Goal: Information Seeking & Learning: Understand process/instructions

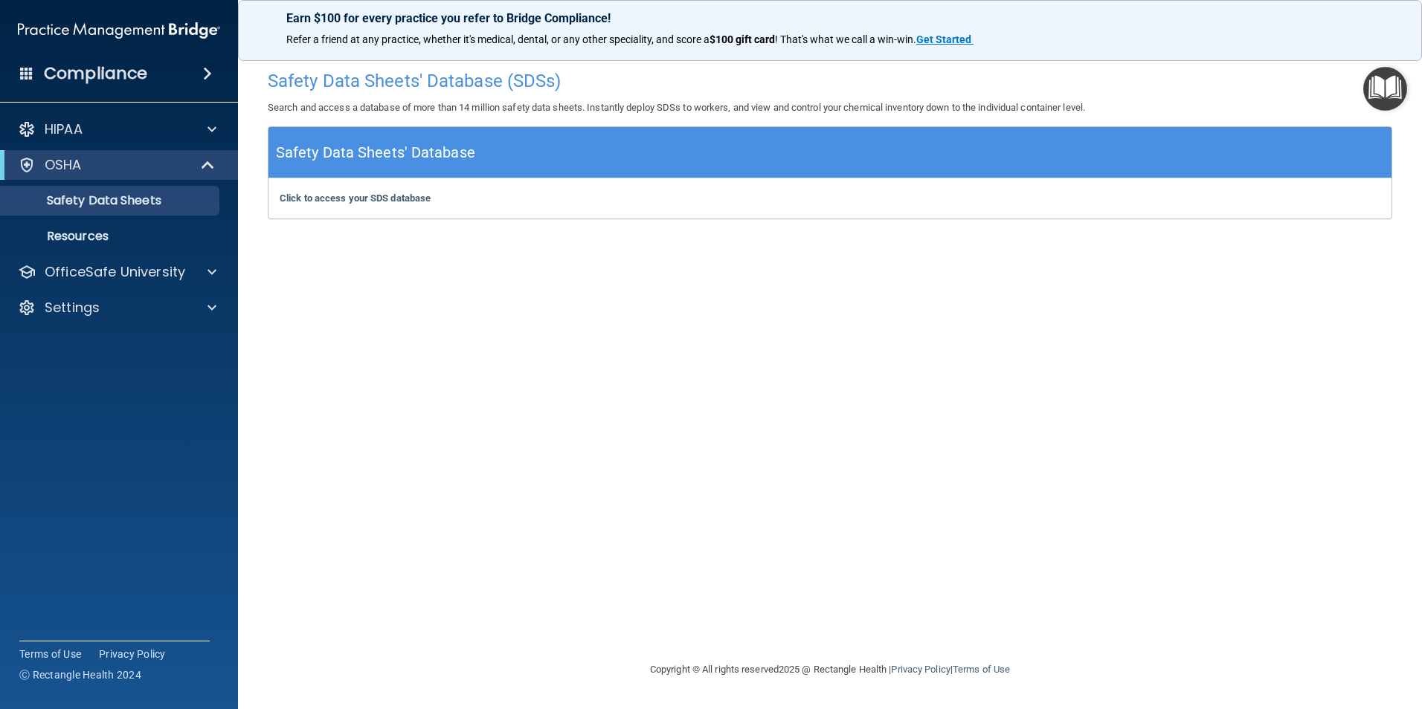
click at [1397, 89] on img "Open Resource Center" at bounding box center [1385, 89] width 44 height 44
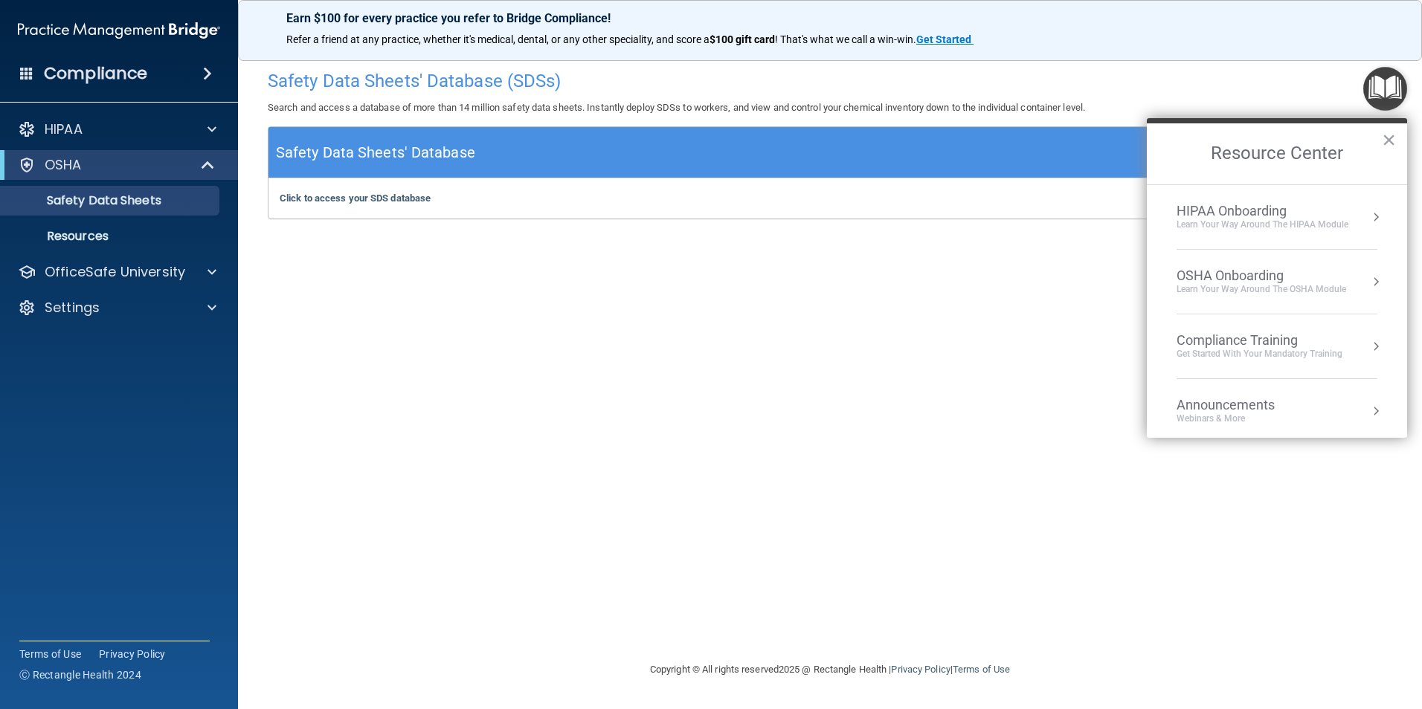
click at [1290, 228] on div "Learn Your Way around the HIPAA module" at bounding box center [1262, 225] width 172 height 13
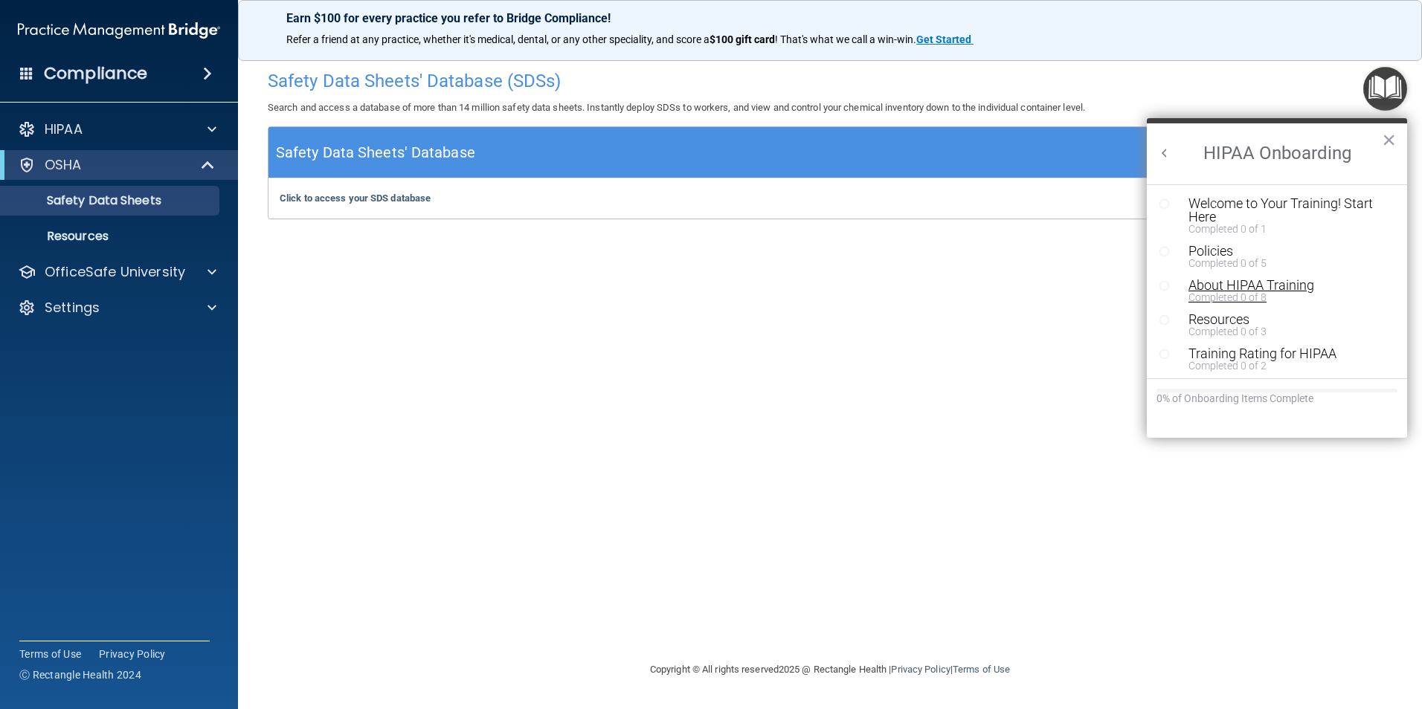
click at [1252, 285] on div "About HIPAA Training" at bounding box center [1282, 285] width 188 height 13
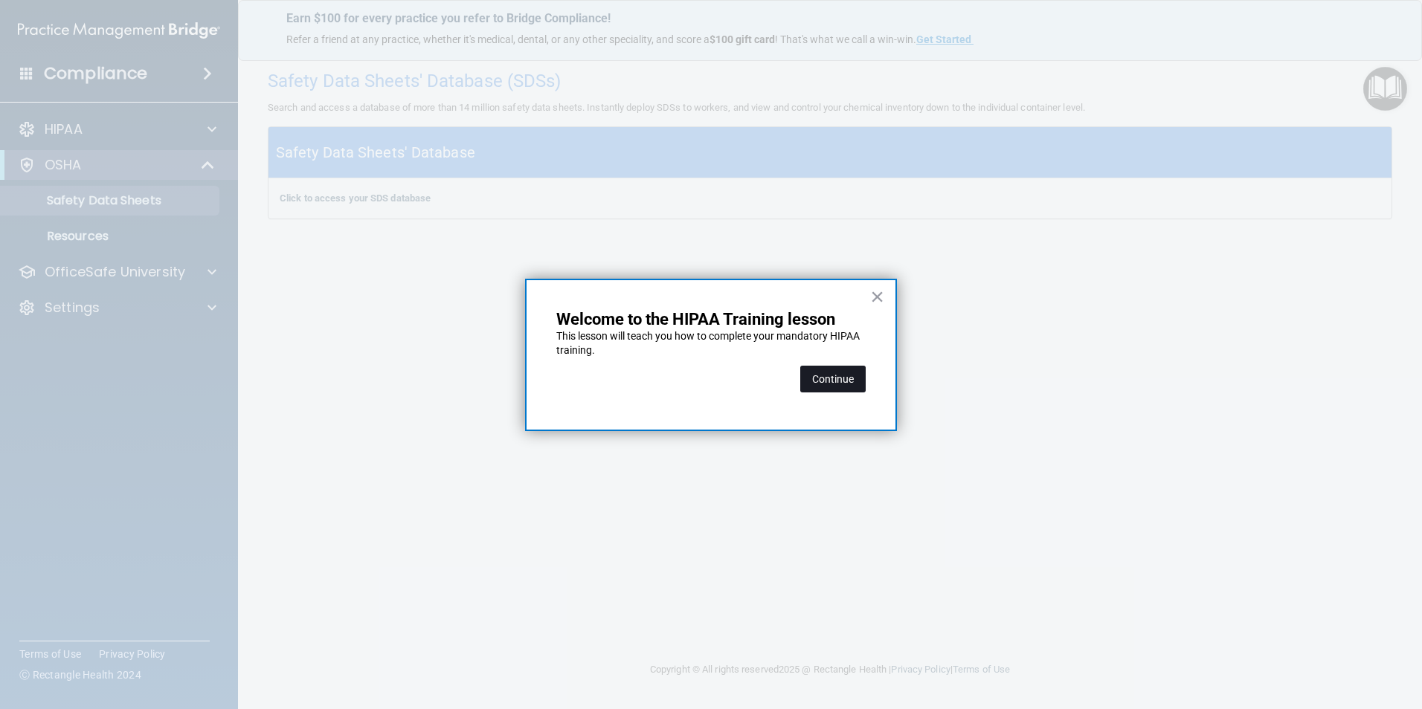
click at [860, 379] on button "Continue" at bounding box center [832, 379] width 65 height 27
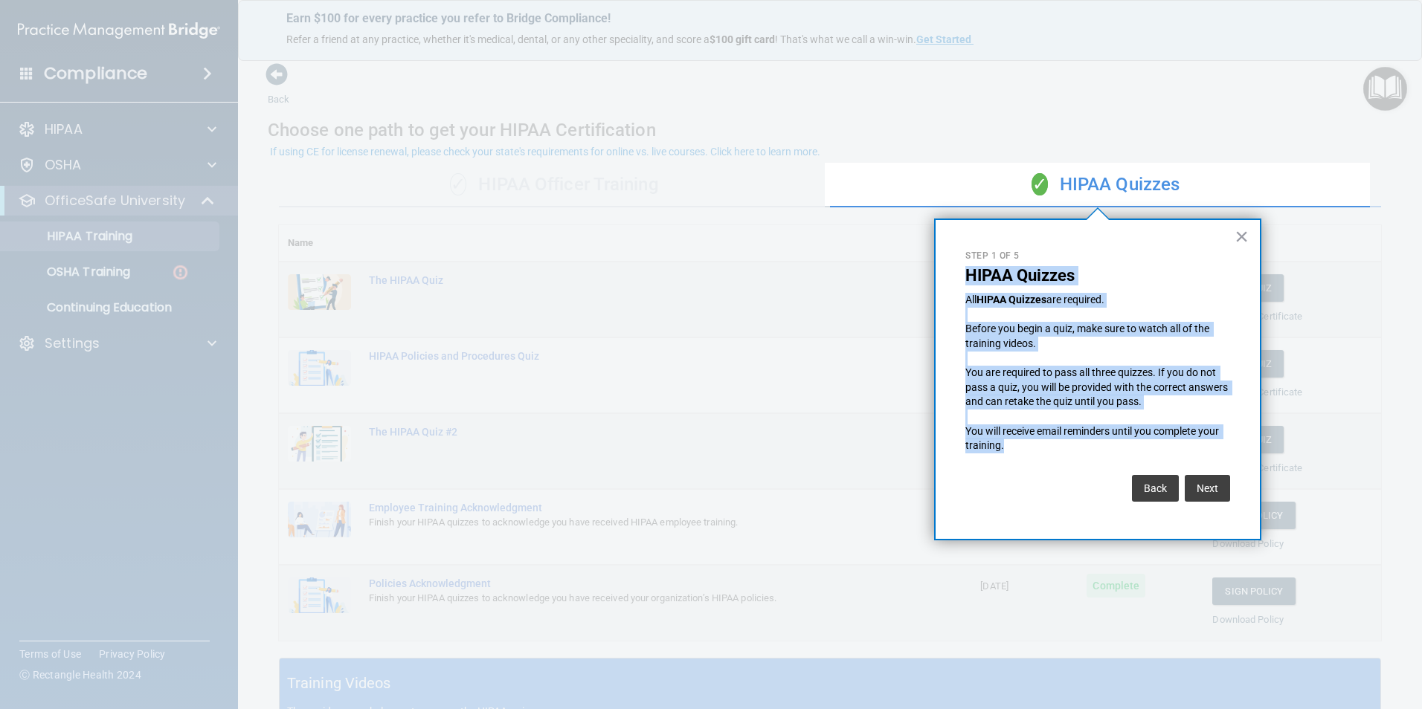
drag, startPoint x: 965, startPoint y: 270, endPoint x: 1013, endPoint y: 448, distance: 184.0
click at [1013, 448] on div "× Step 1 of 5 HIPAA Quizzes All HIPAA Quizzes are required. Before you begin a …" at bounding box center [1097, 380] width 327 height 322
drag, startPoint x: 1013, startPoint y: 448, endPoint x: 979, endPoint y: 442, distance: 33.9
copy div "HIPAA Quizzes All HIPAA Quizzes are required. Before you begin a quiz, make sur…"
click at [1220, 486] on button "Next" at bounding box center [1207, 488] width 45 height 27
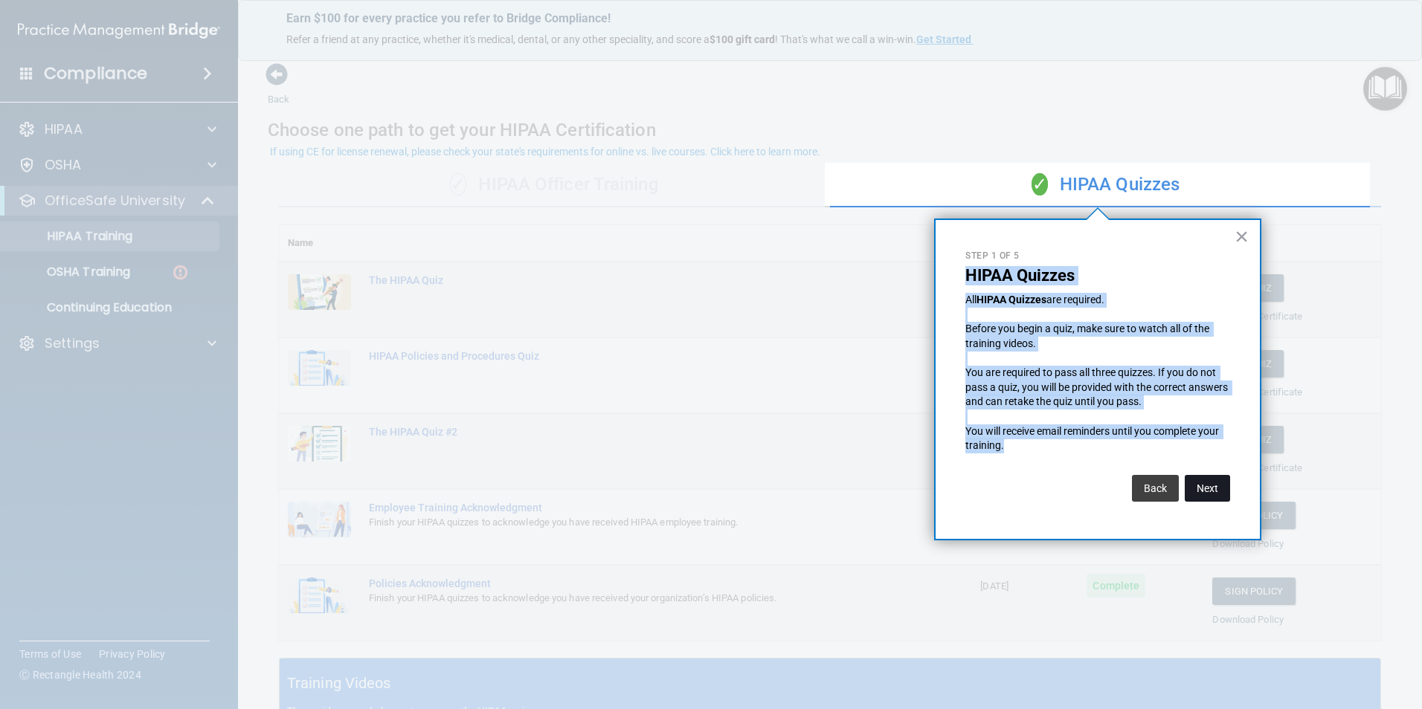
scroll to position [23, 0]
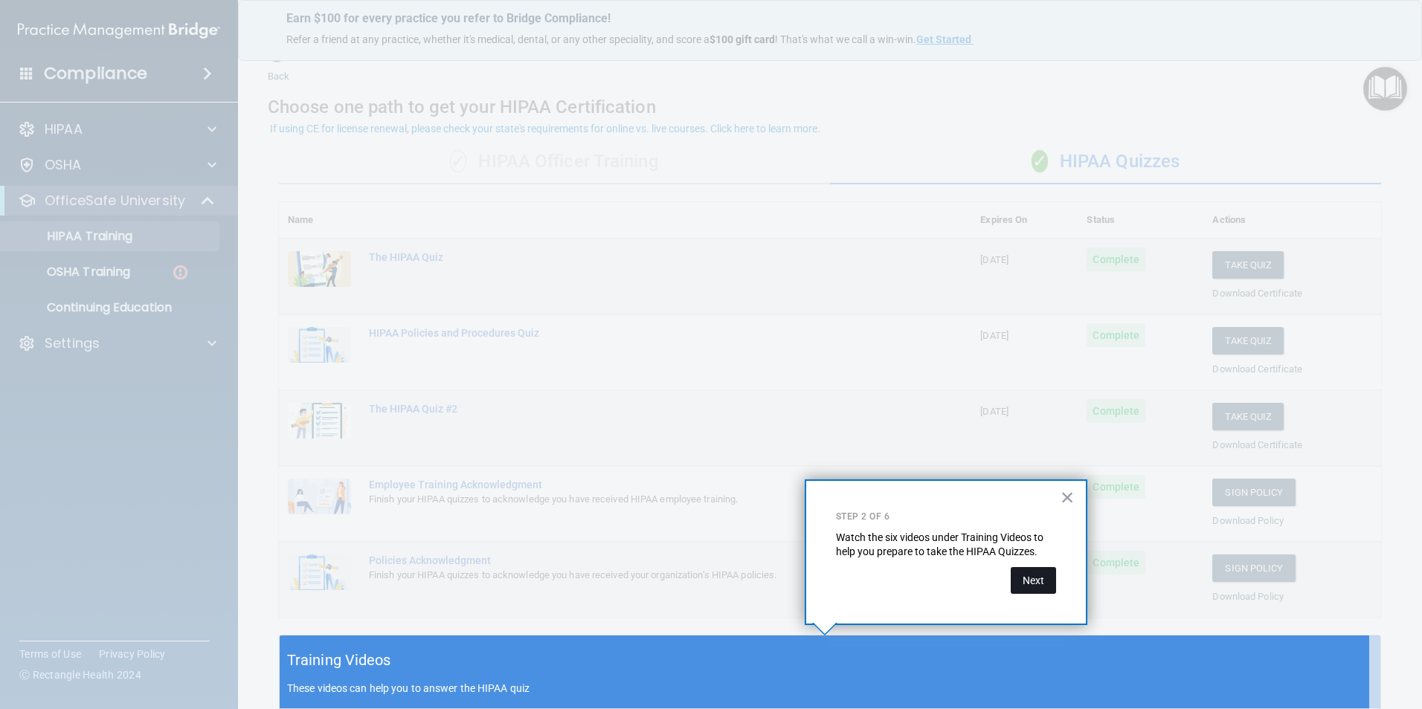
click at [1022, 582] on button "Next" at bounding box center [1033, 580] width 45 height 27
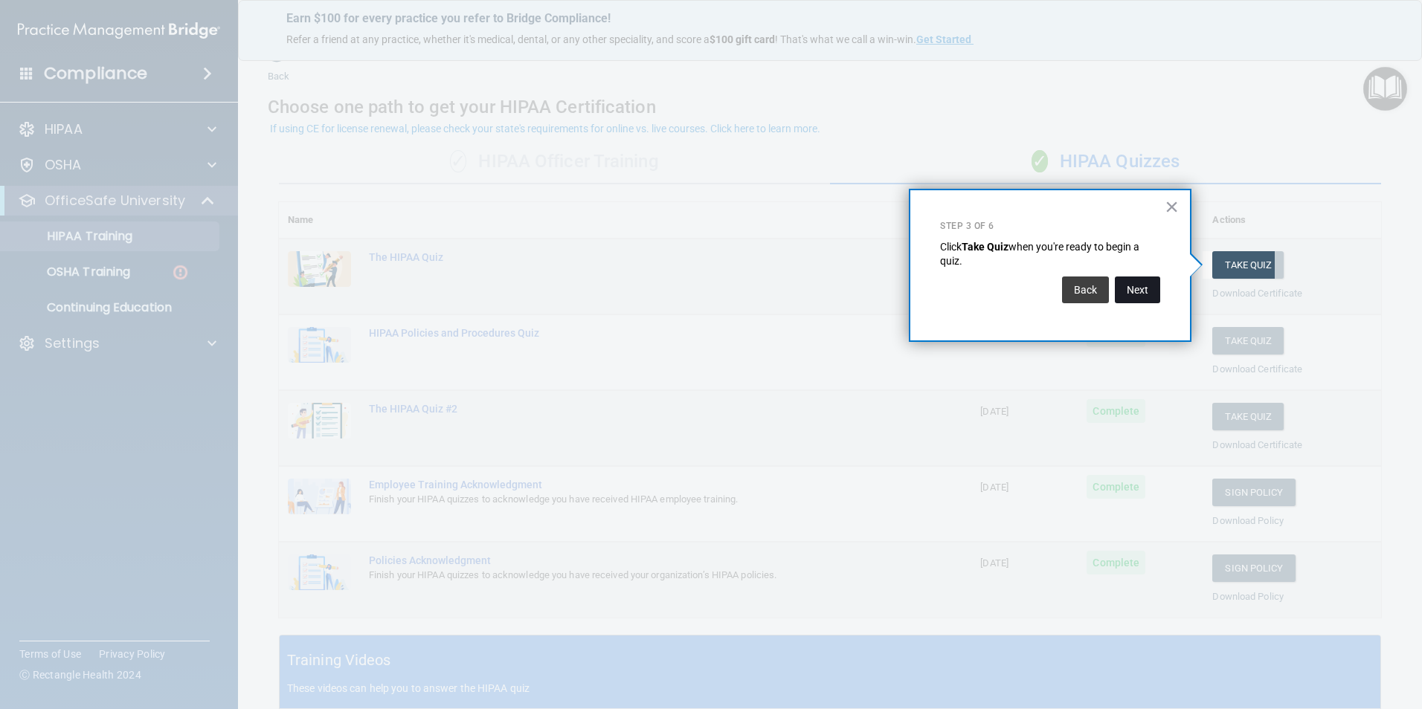
click at [1144, 294] on button "Next" at bounding box center [1137, 290] width 45 height 27
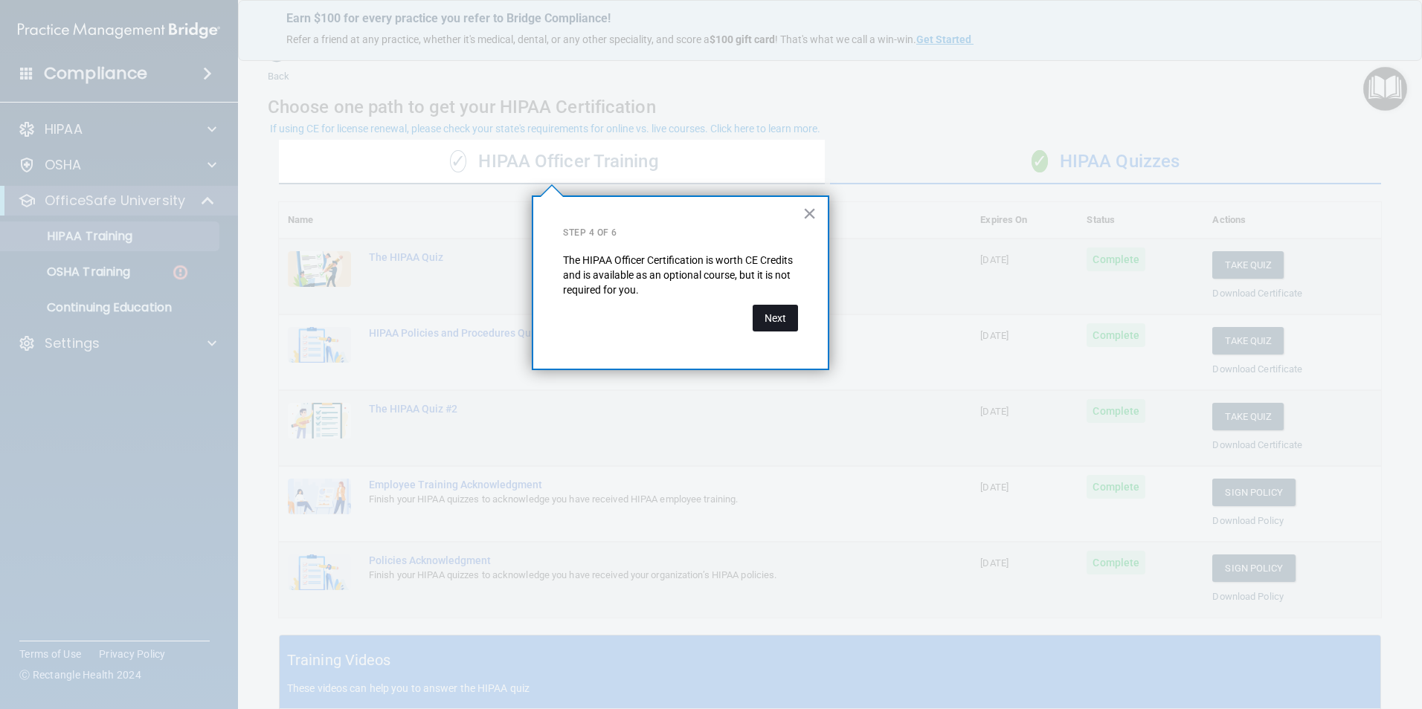
click at [780, 321] on button "Next" at bounding box center [775, 318] width 45 height 27
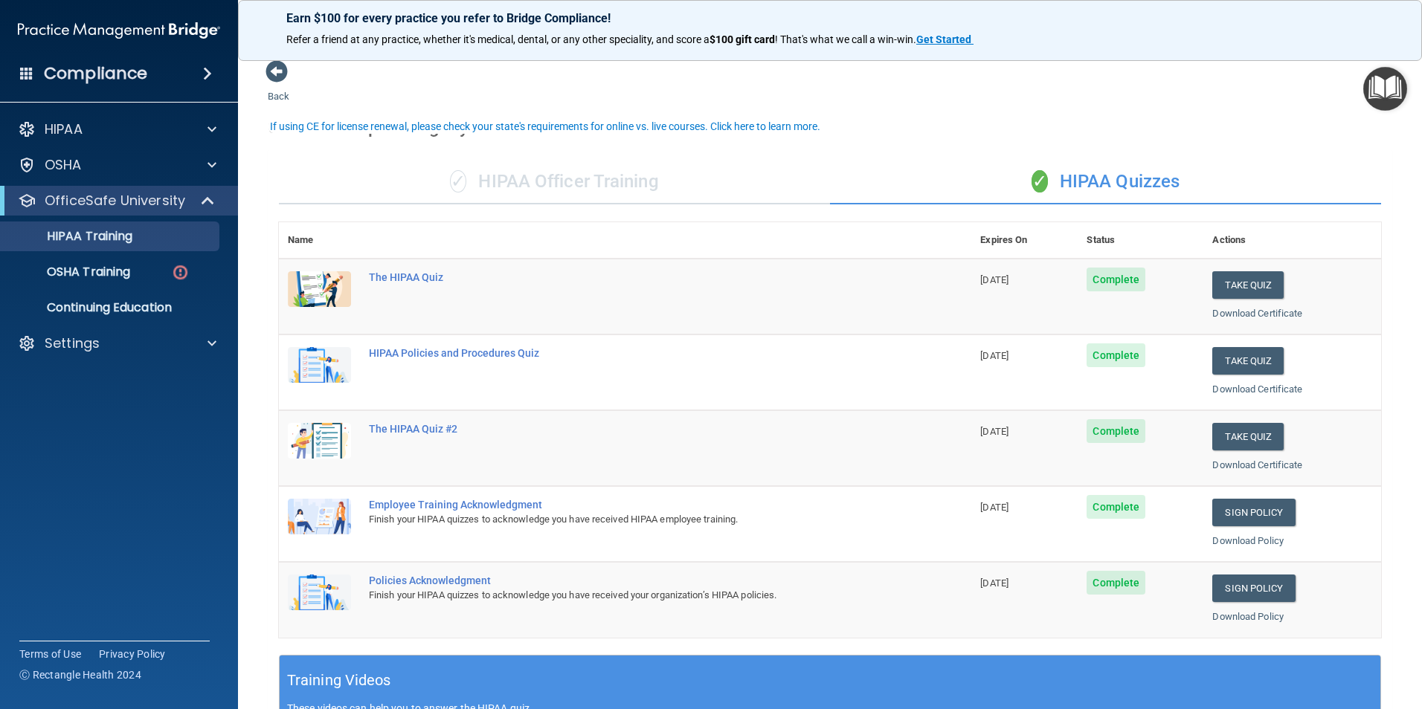
scroll to position [0, 0]
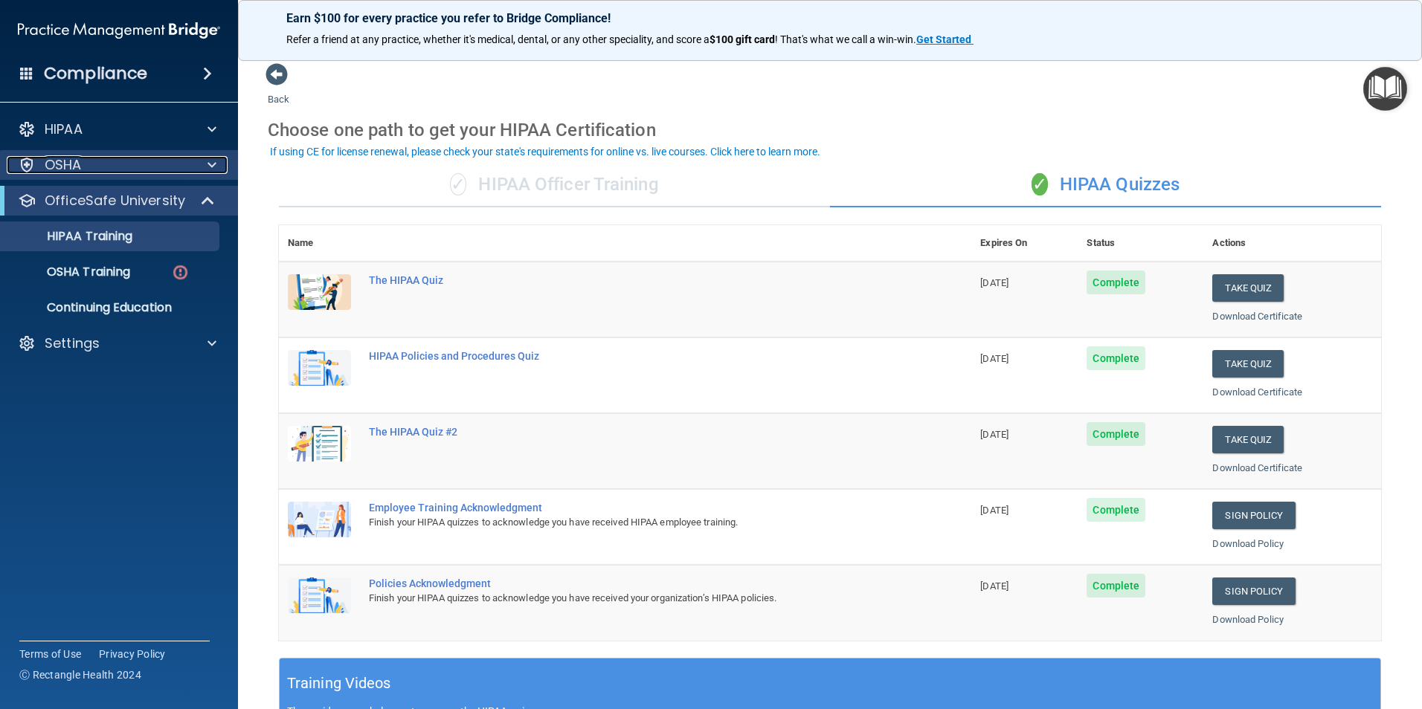
click at [102, 170] on div "OSHA" at bounding box center [99, 165] width 184 height 18
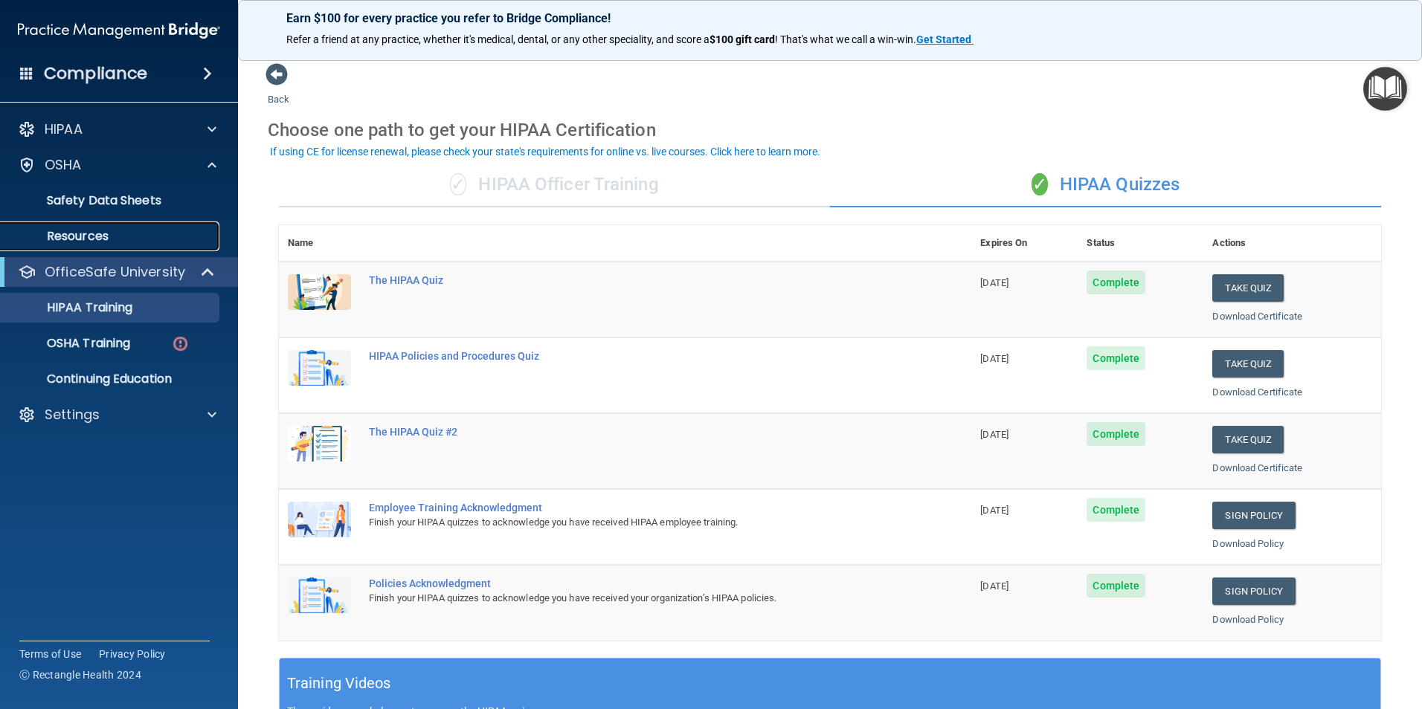
click at [138, 232] on p "Resources" at bounding box center [111, 236] width 203 height 15
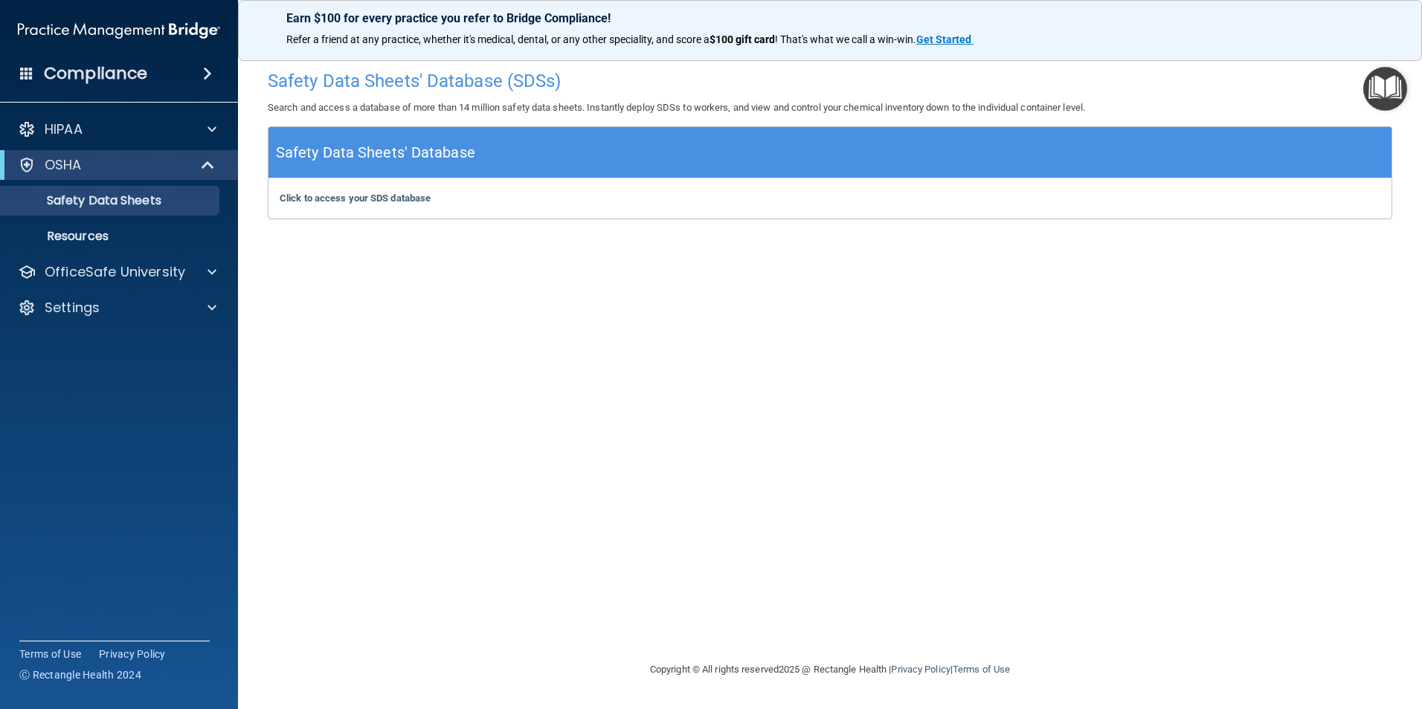
click at [1365, 98] on img "Open Resource Center" at bounding box center [1385, 89] width 44 height 44
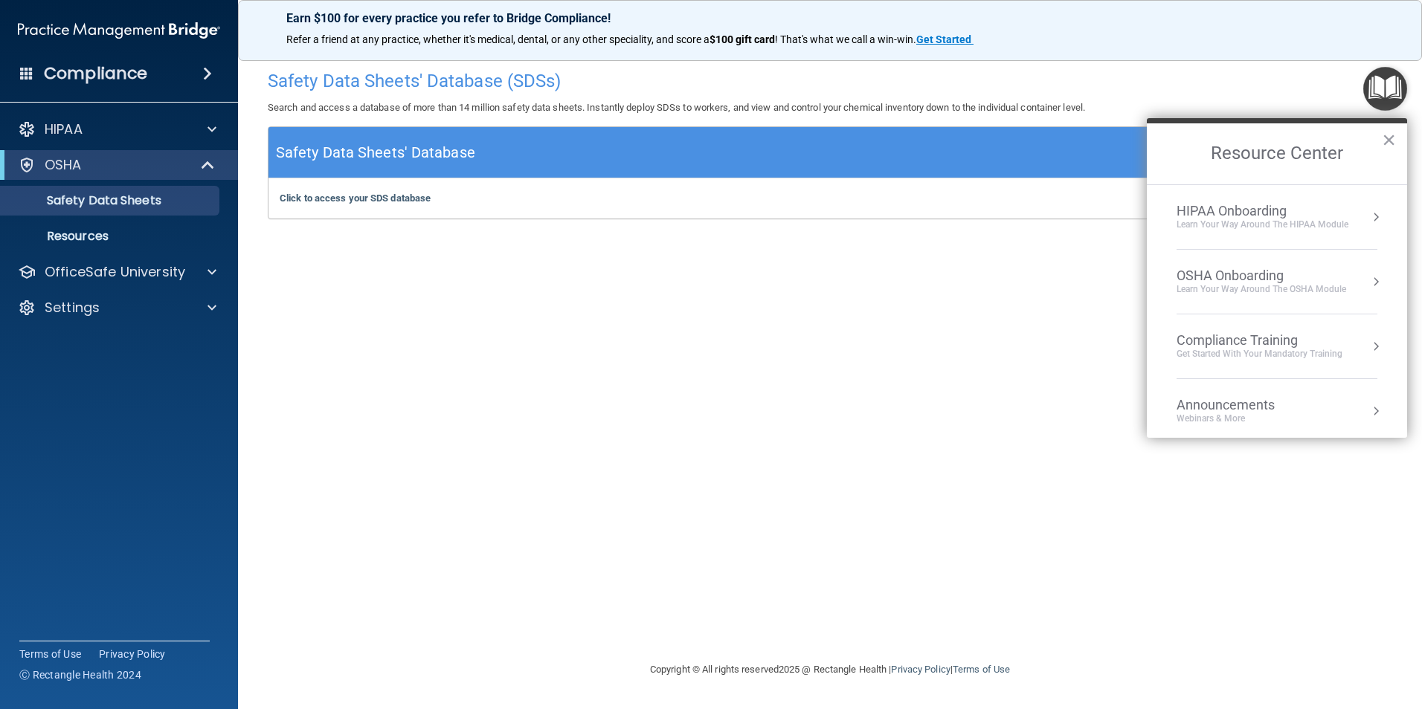
click at [1277, 280] on div "OSHA Onboarding" at bounding box center [1261, 276] width 170 height 16
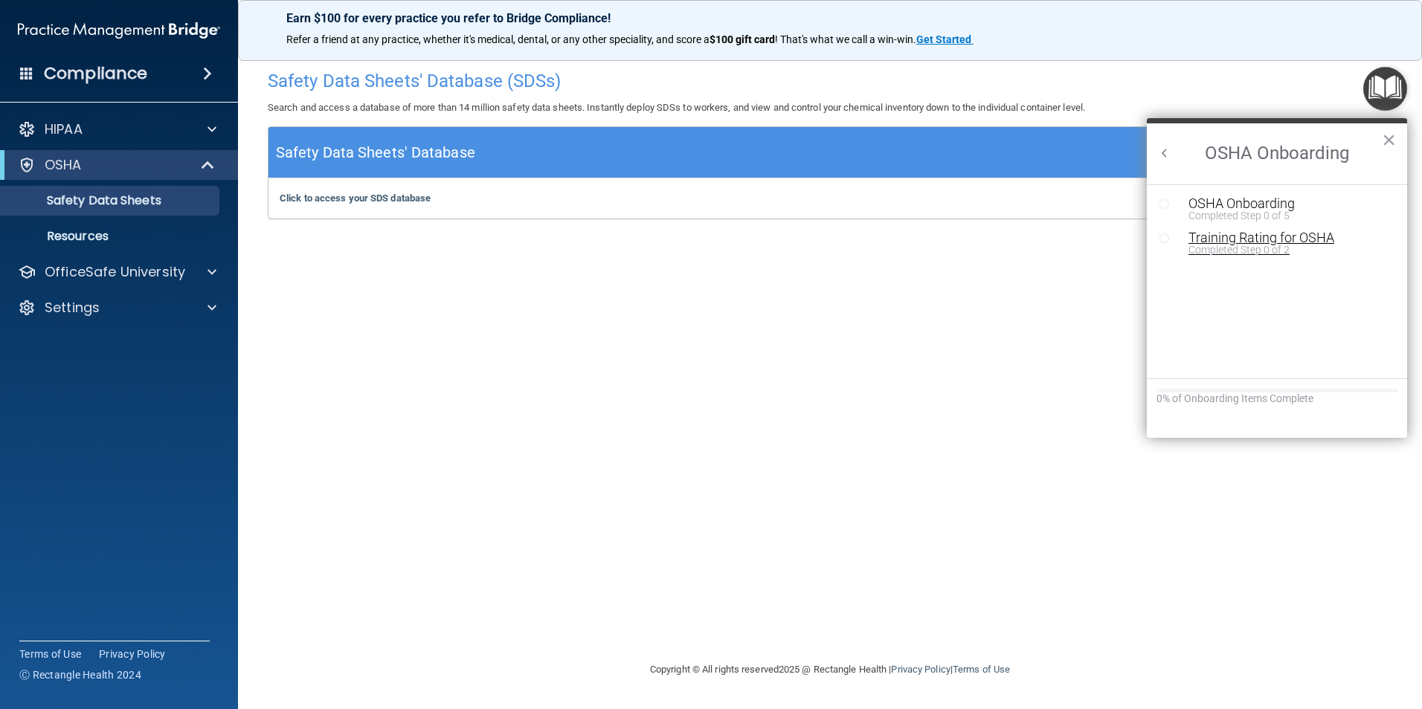
click at [1295, 240] on div "Training Rating for OSHA" at bounding box center [1287, 237] width 199 height 13
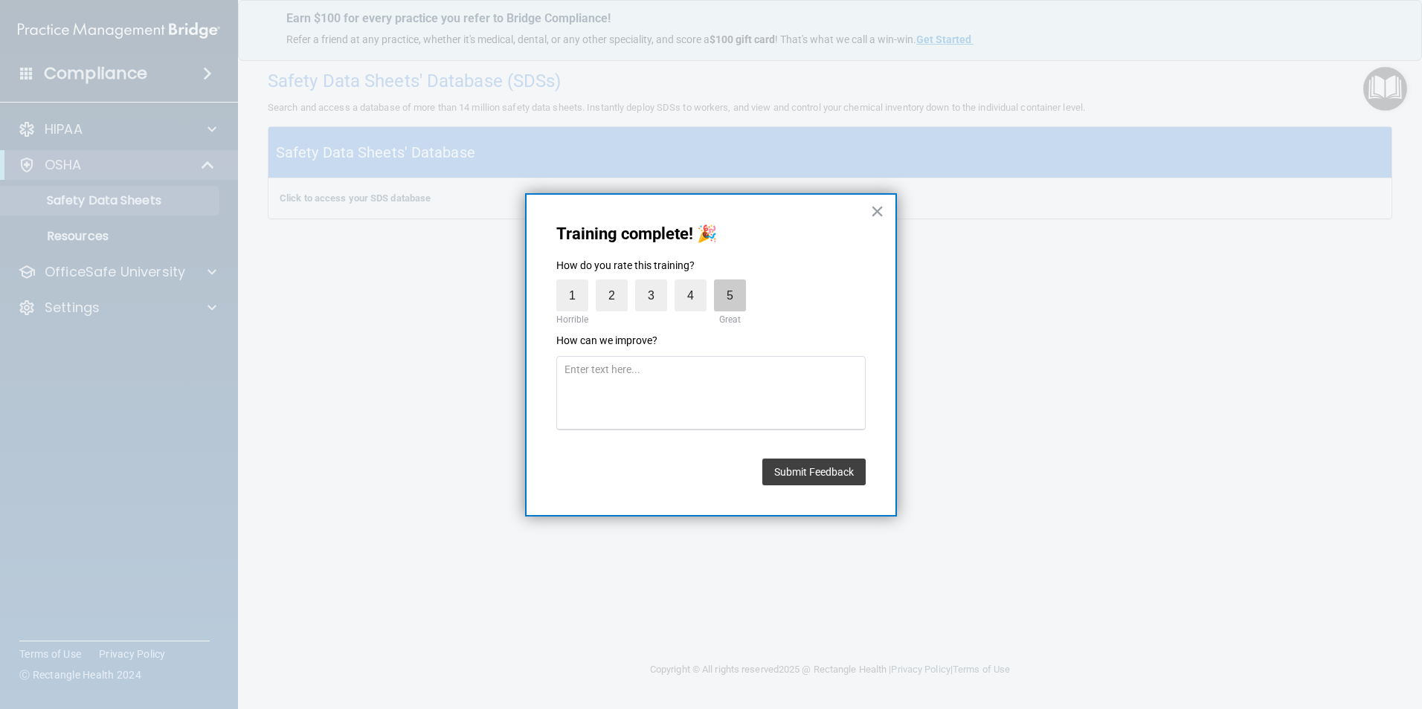
click at [724, 302] on label "5" at bounding box center [730, 296] width 32 height 32
click at [695, 283] on input "5" at bounding box center [695, 283] width 0 height 0
click at [810, 472] on button "Submit Feedback" at bounding box center [813, 472] width 103 height 27
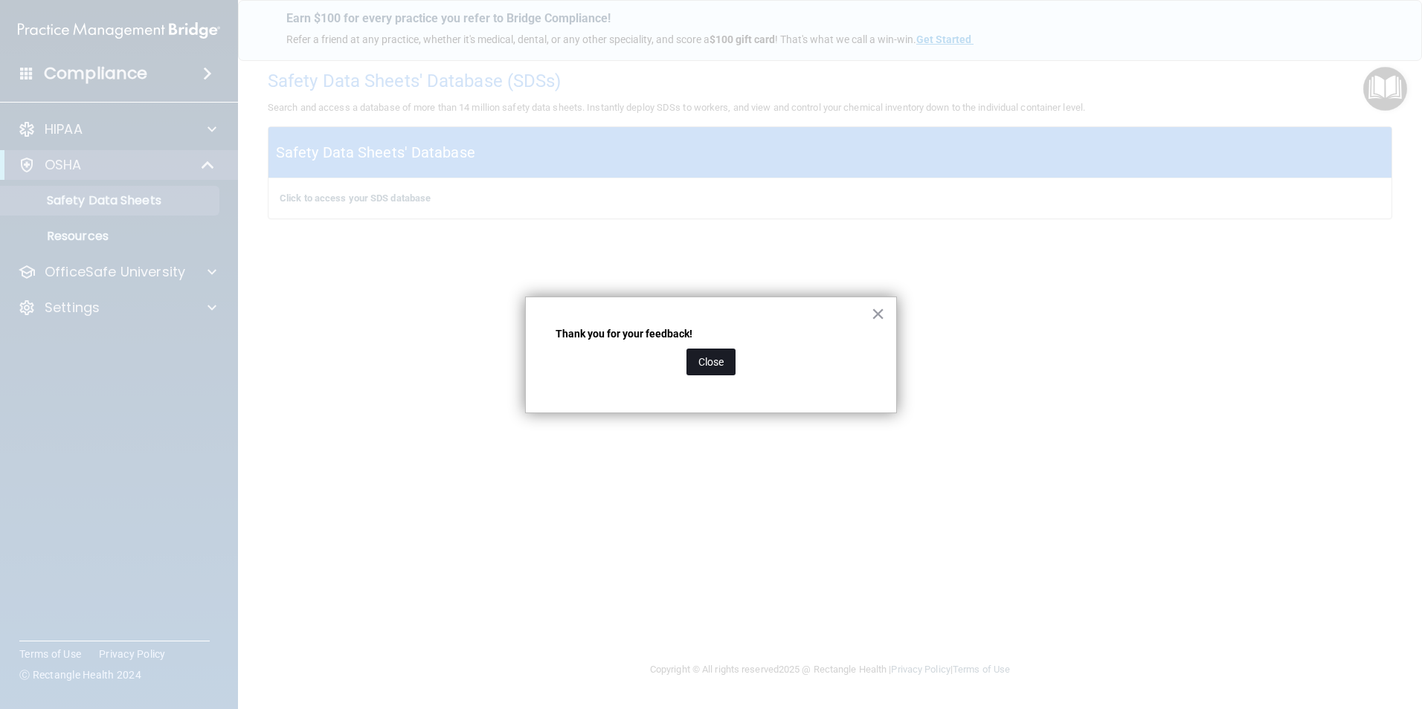
click at [721, 366] on button "Close" at bounding box center [710, 362] width 49 height 27
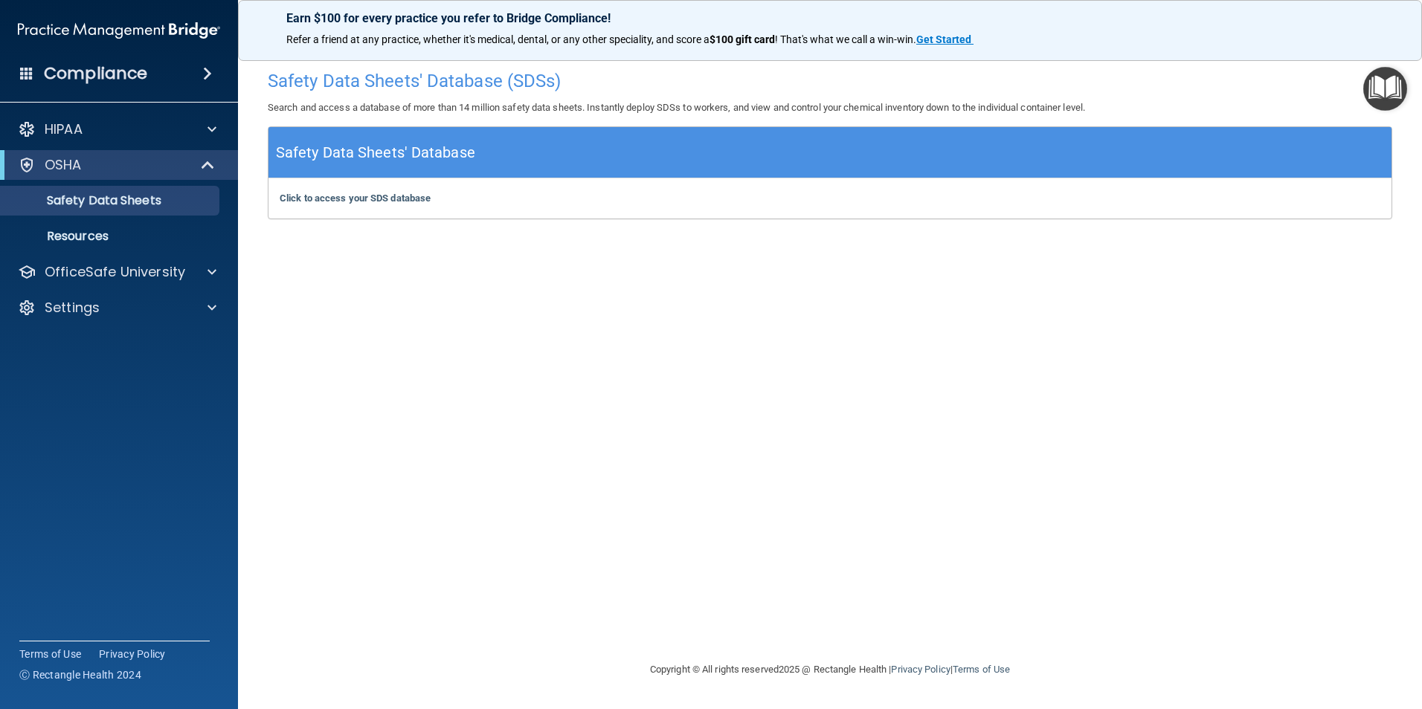
click at [1381, 83] on img "Open Resource Center" at bounding box center [1385, 89] width 44 height 44
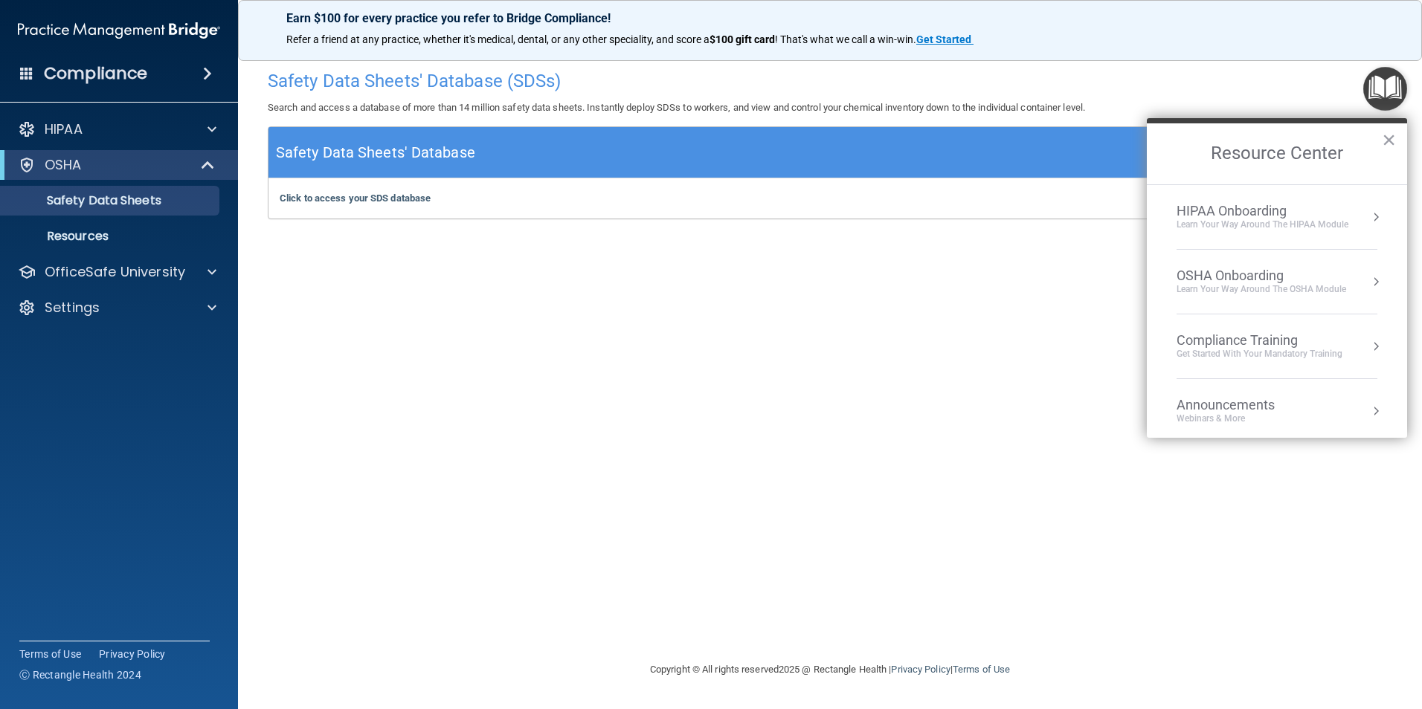
click at [1281, 277] on div "OSHA Onboarding" at bounding box center [1261, 276] width 170 height 16
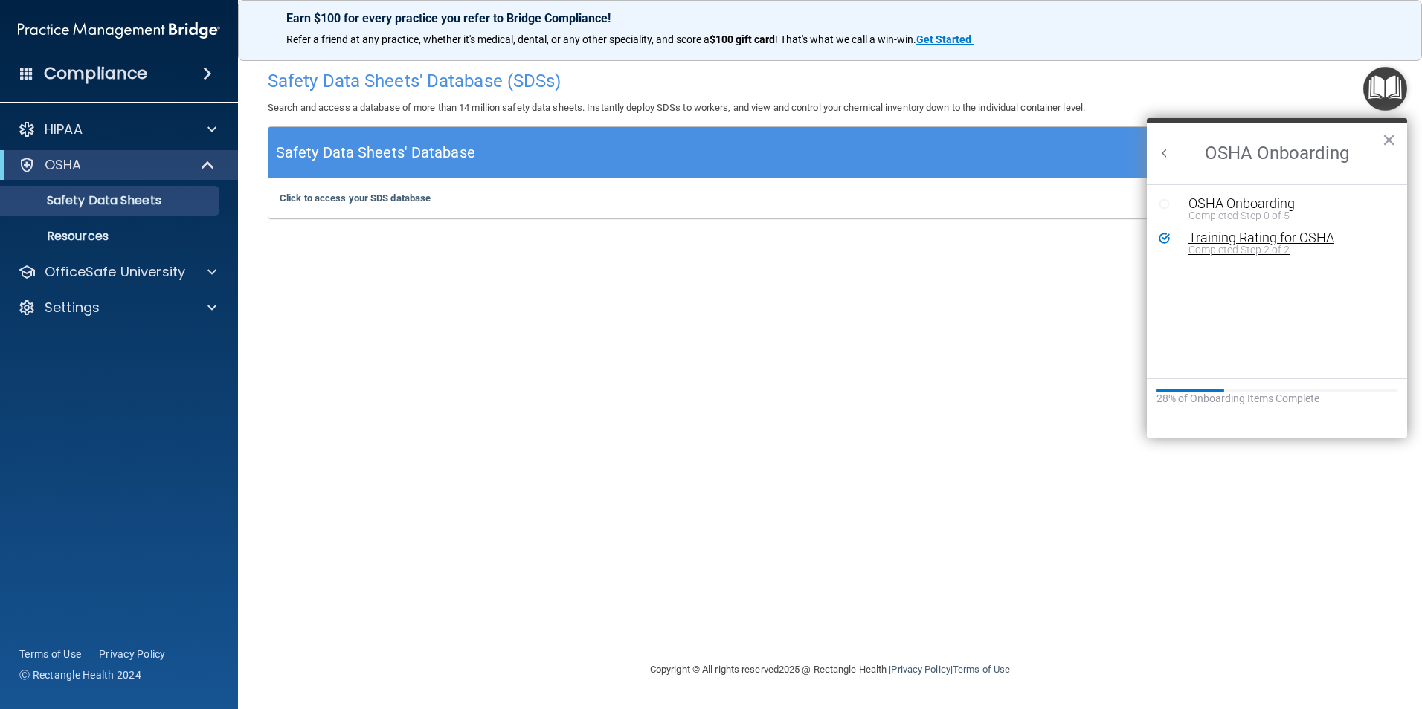
click at [1265, 252] on div "Completed Step 2 of 2" at bounding box center [1287, 250] width 199 height 10
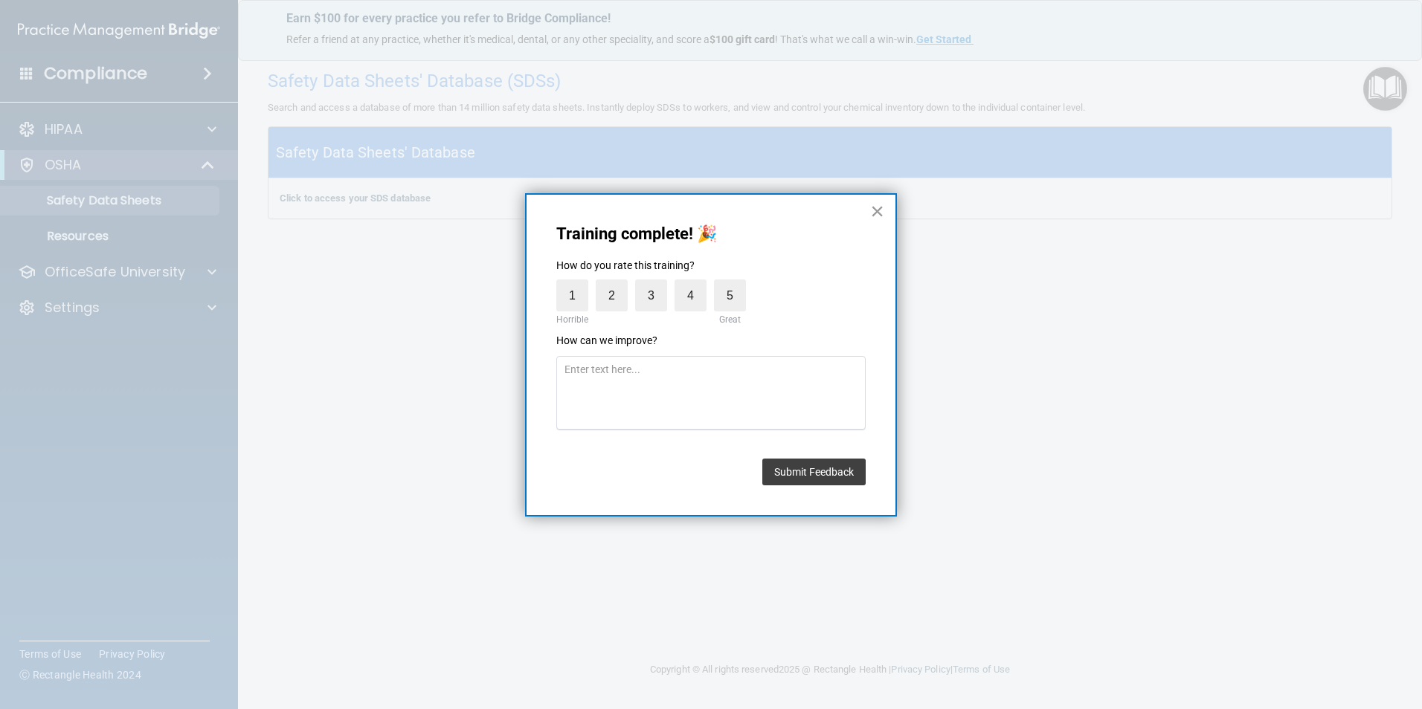
click at [880, 200] on button "×" at bounding box center [877, 211] width 14 height 24
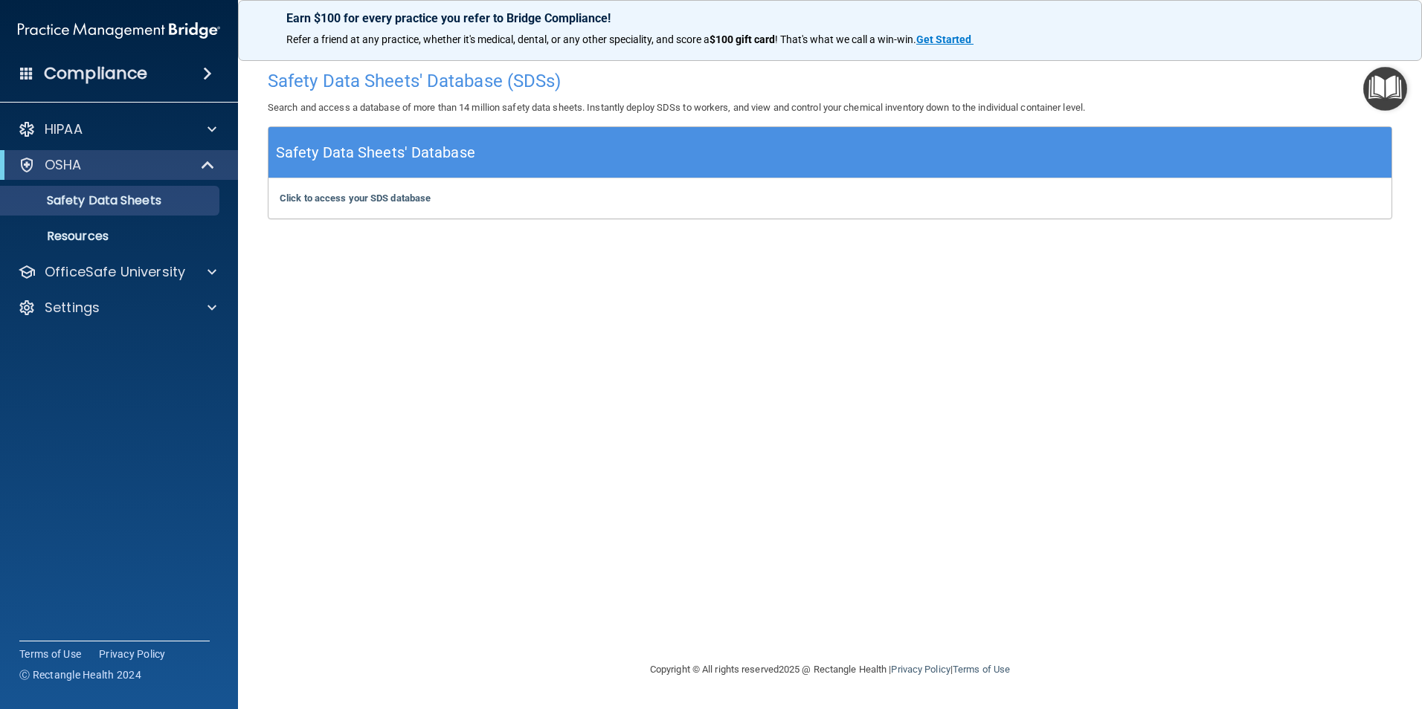
click at [1388, 86] on img "Open Resource Center" at bounding box center [1385, 89] width 44 height 44
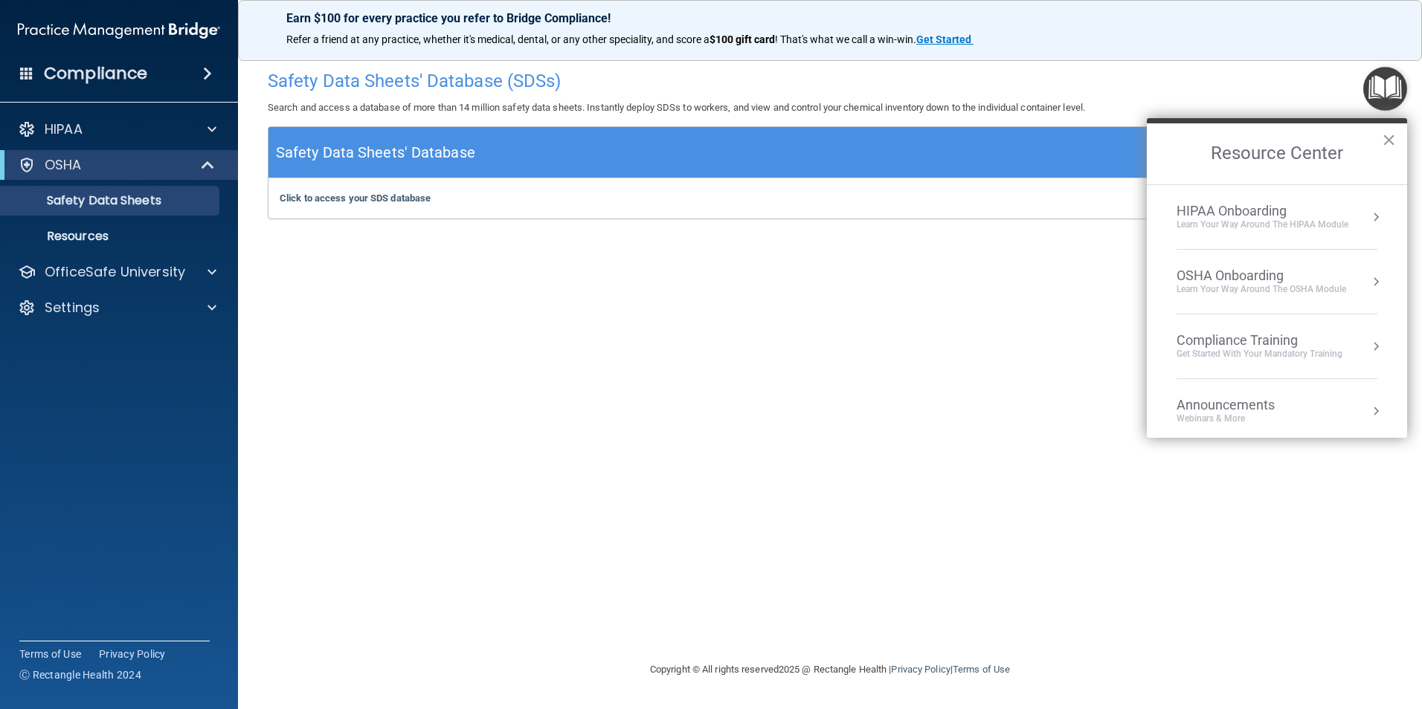
click at [1275, 282] on div "OSHA Onboarding" at bounding box center [1261, 276] width 170 height 16
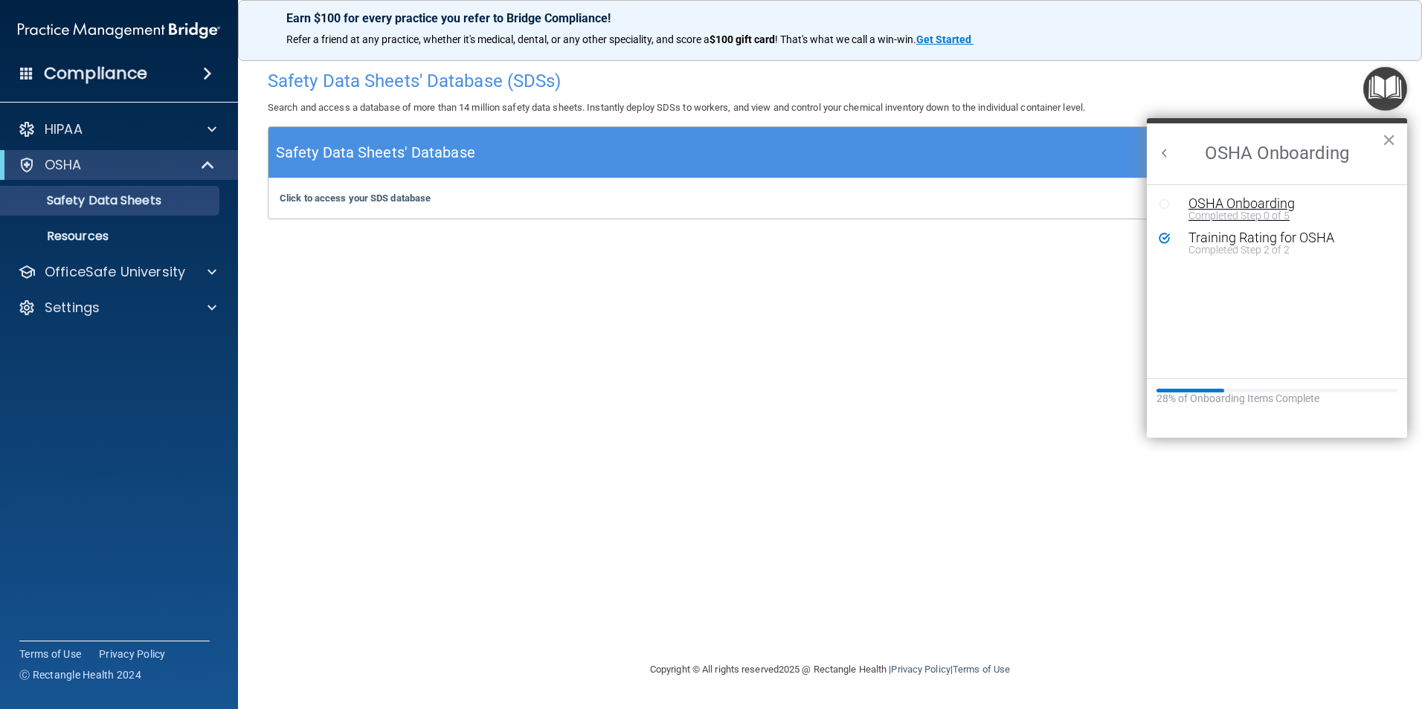
click at [1227, 202] on div "OSHA Onboarding" at bounding box center [1287, 203] width 199 height 13
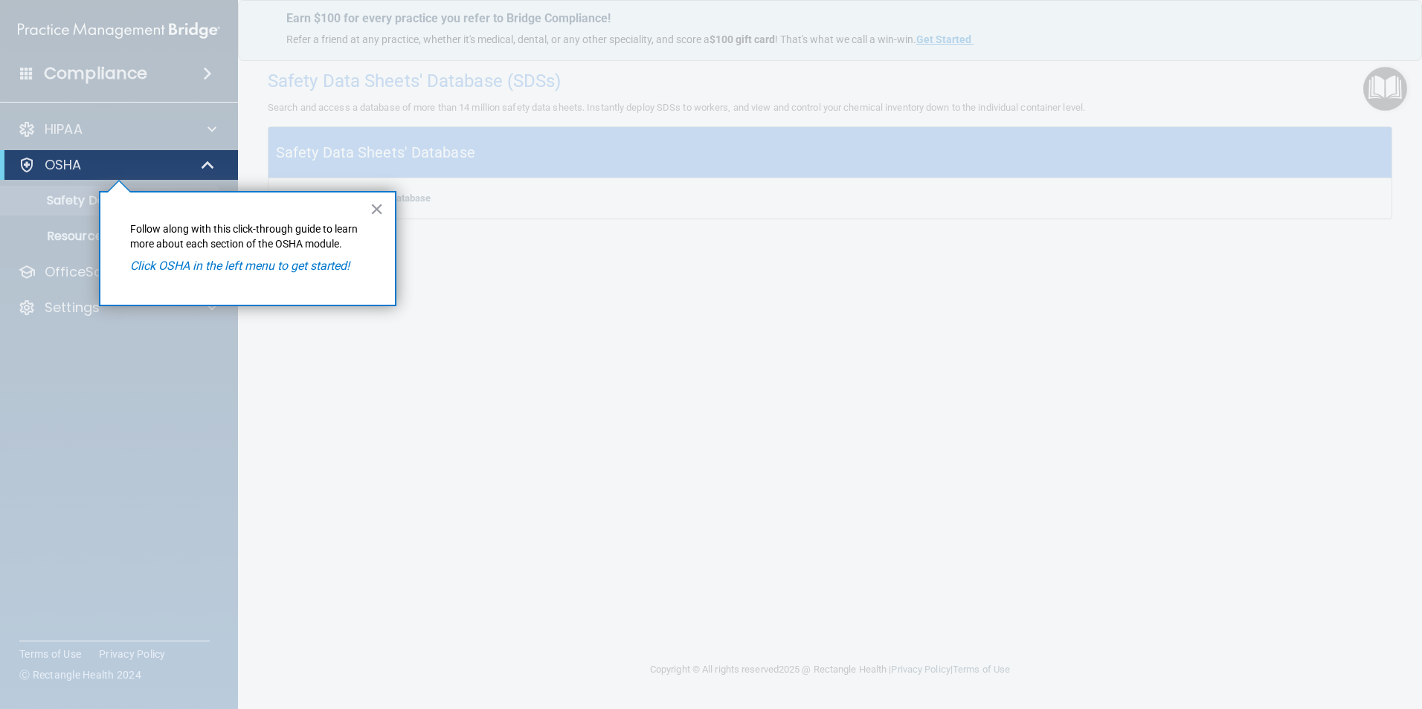
click at [248, 269] on em "Click OSHA in the left menu to get started!" at bounding box center [239, 266] width 219 height 14
click at [380, 205] on button "×" at bounding box center [377, 209] width 14 height 24
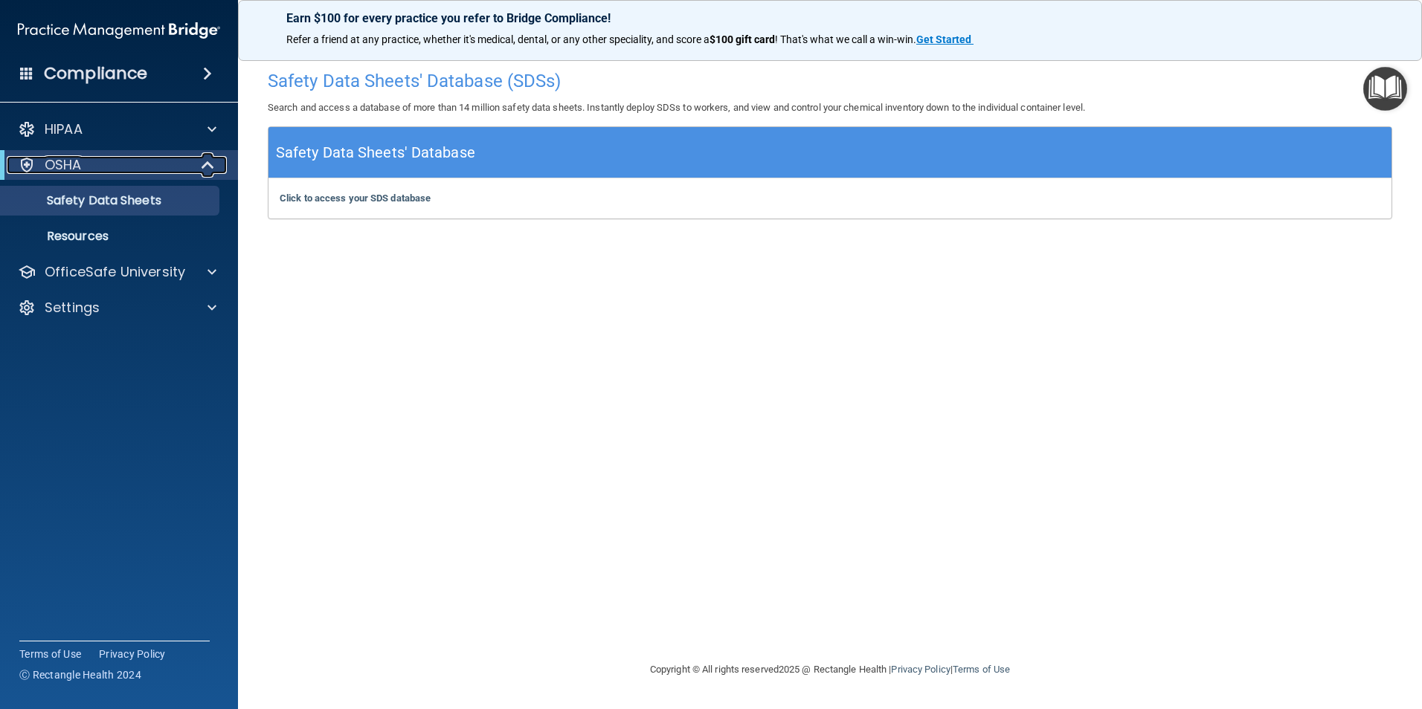
click at [213, 165] on span at bounding box center [209, 165] width 13 height 18
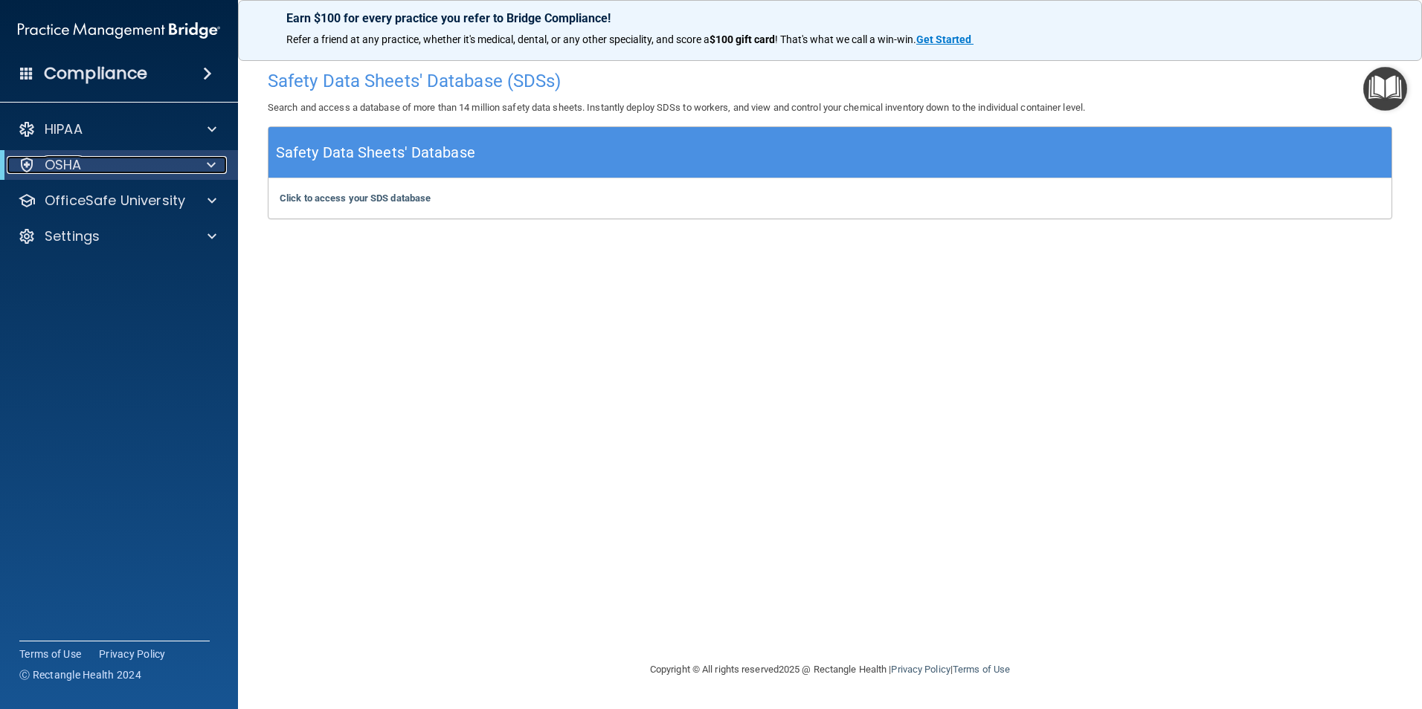
click at [213, 165] on span at bounding box center [211, 165] width 9 height 18
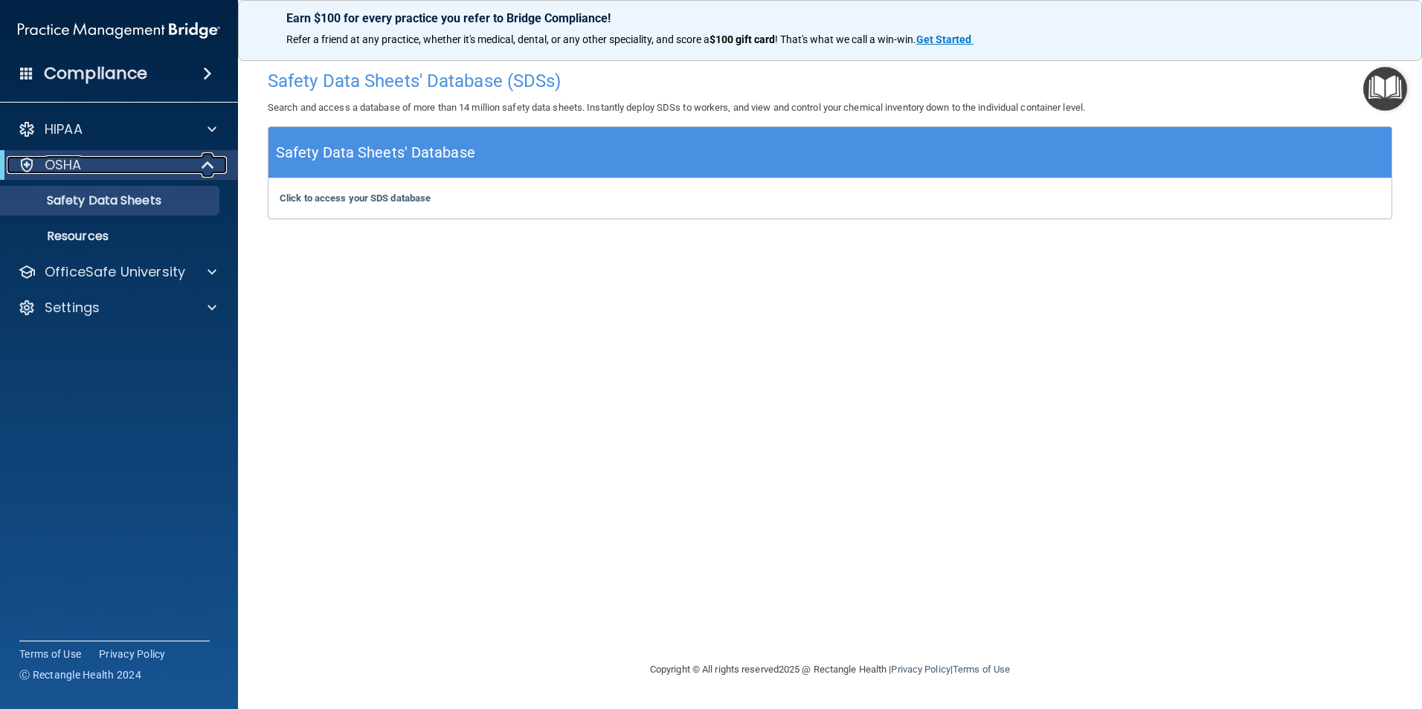
click at [81, 168] on p "OSHA" at bounding box center [63, 165] width 37 height 18
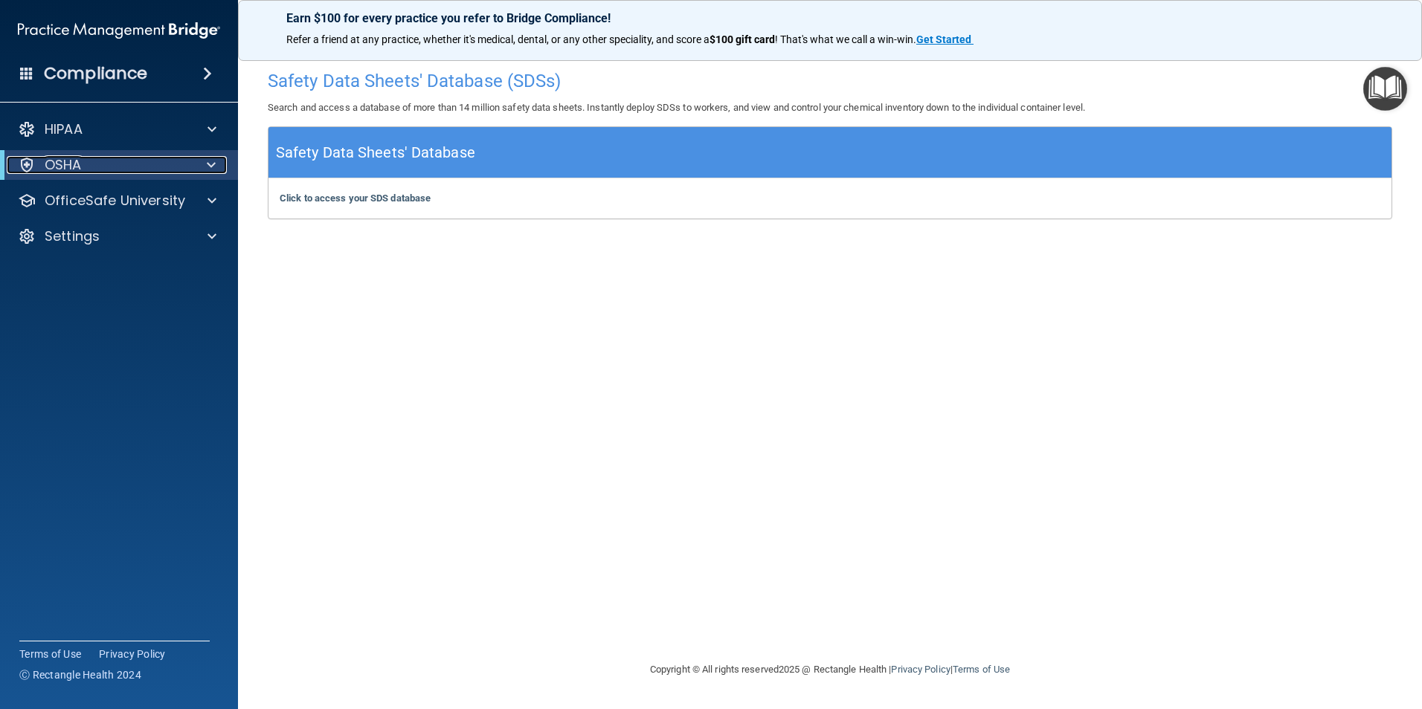
click at [76, 167] on p "OSHA" at bounding box center [63, 165] width 37 height 18
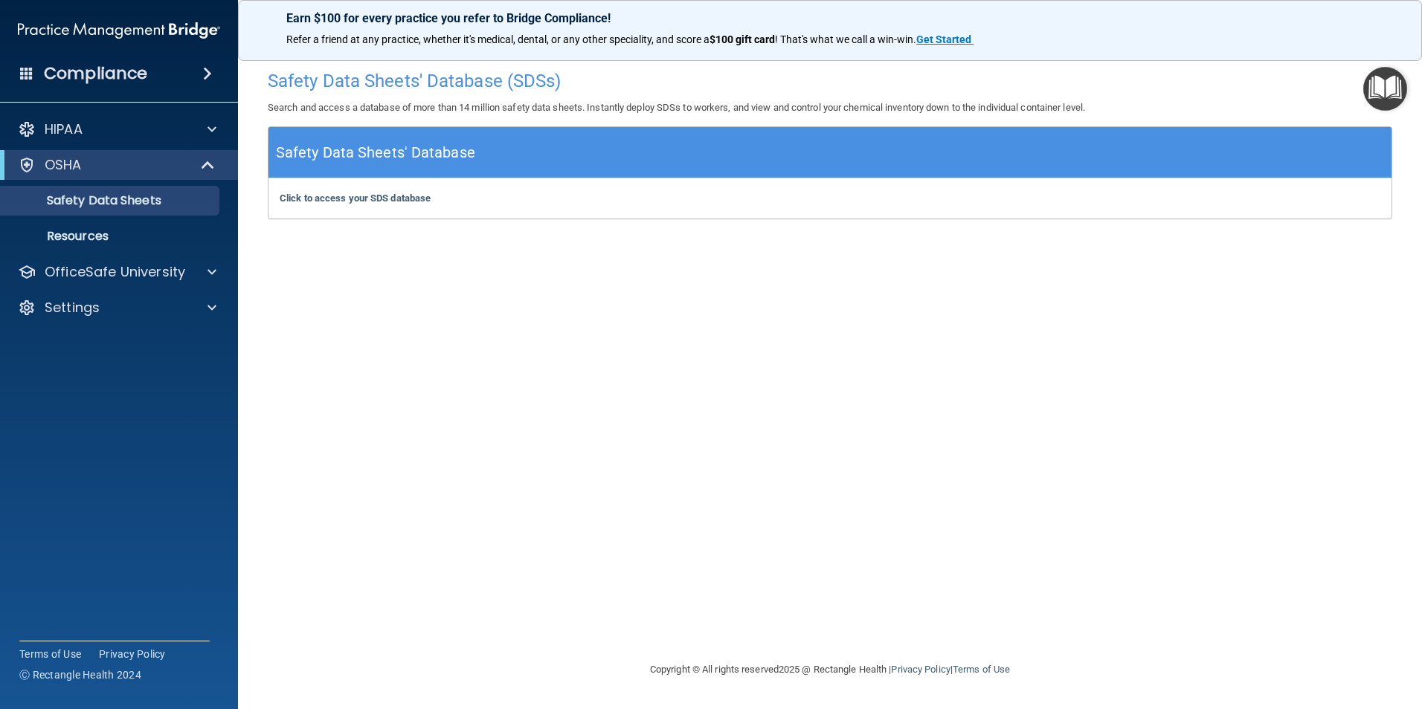
click at [1382, 88] on img "Open Resource Center" at bounding box center [1385, 89] width 44 height 44
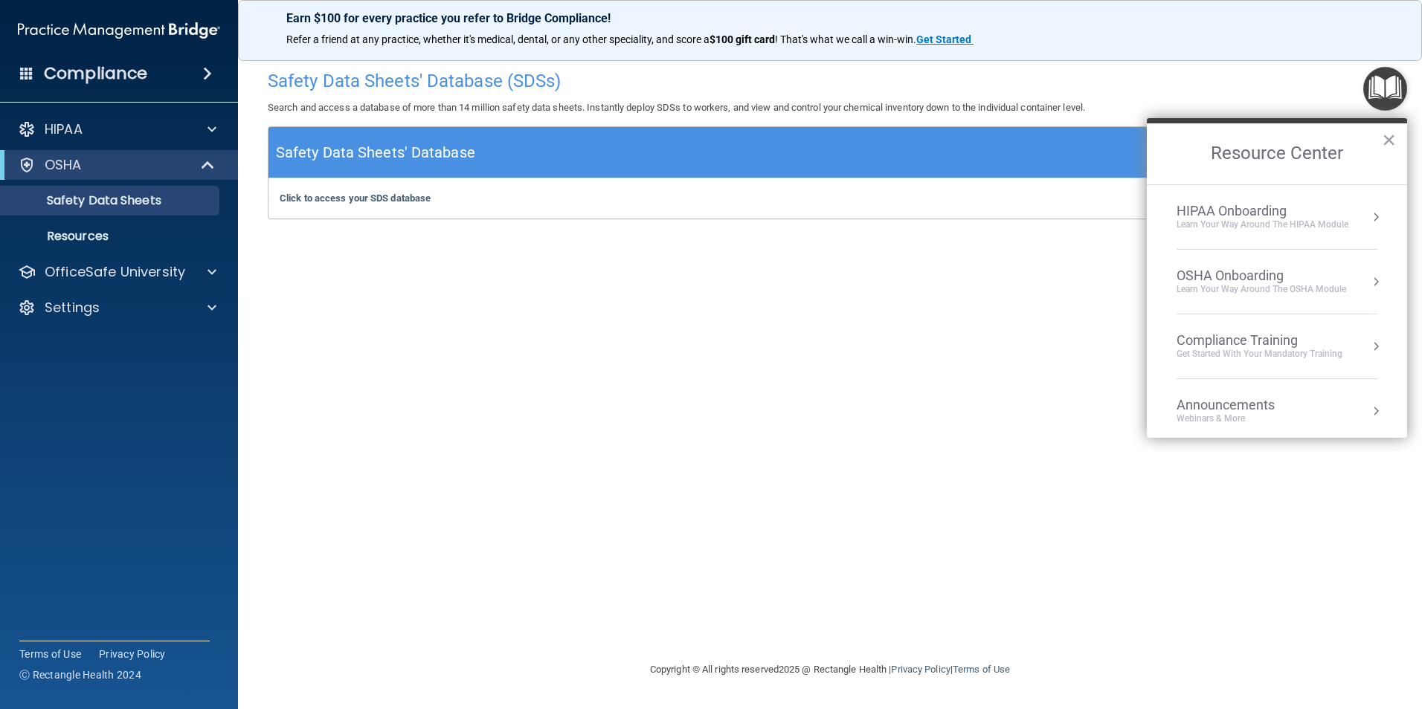
click at [1245, 278] on div "OSHA Onboarding" at bounding box center [1261, 276] width 170 height 16
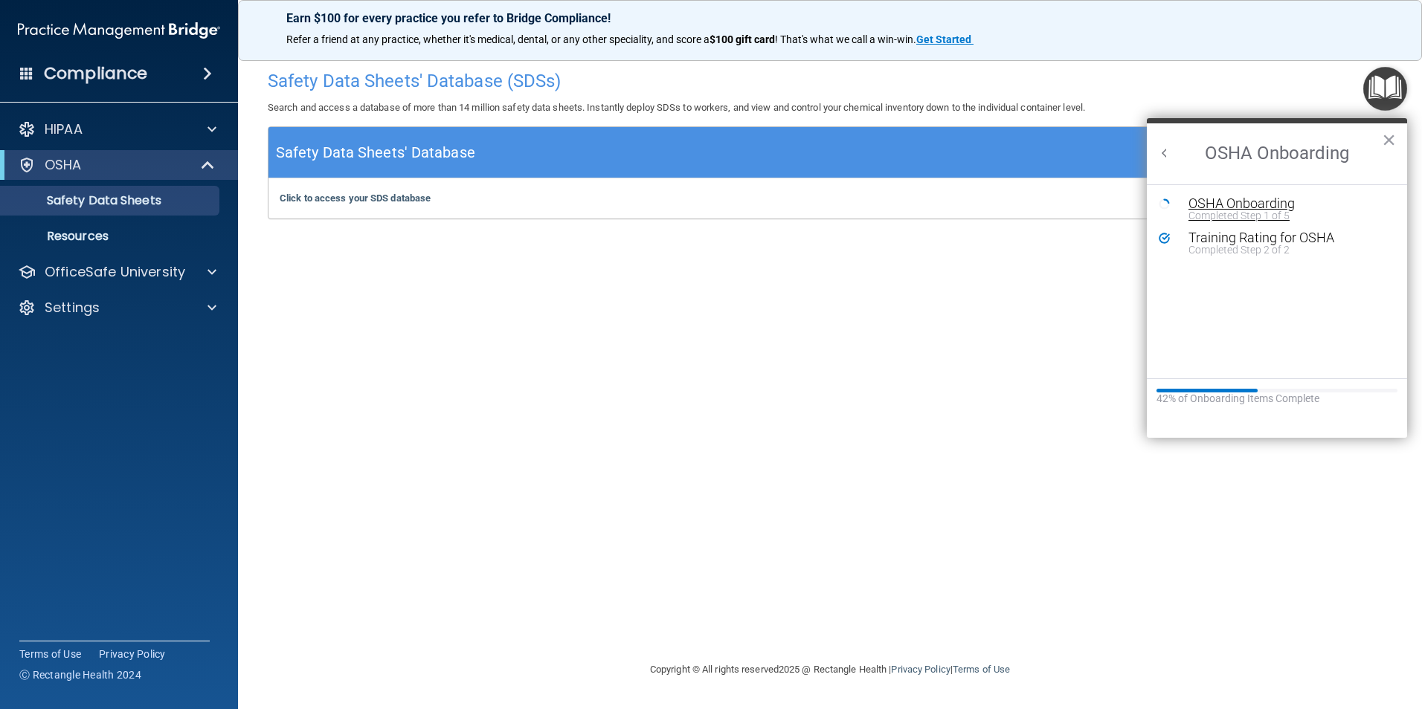
click at [1230, 197] on div "OSHA Onboarding" at bounding box center [1287, 203] width 199 height 13
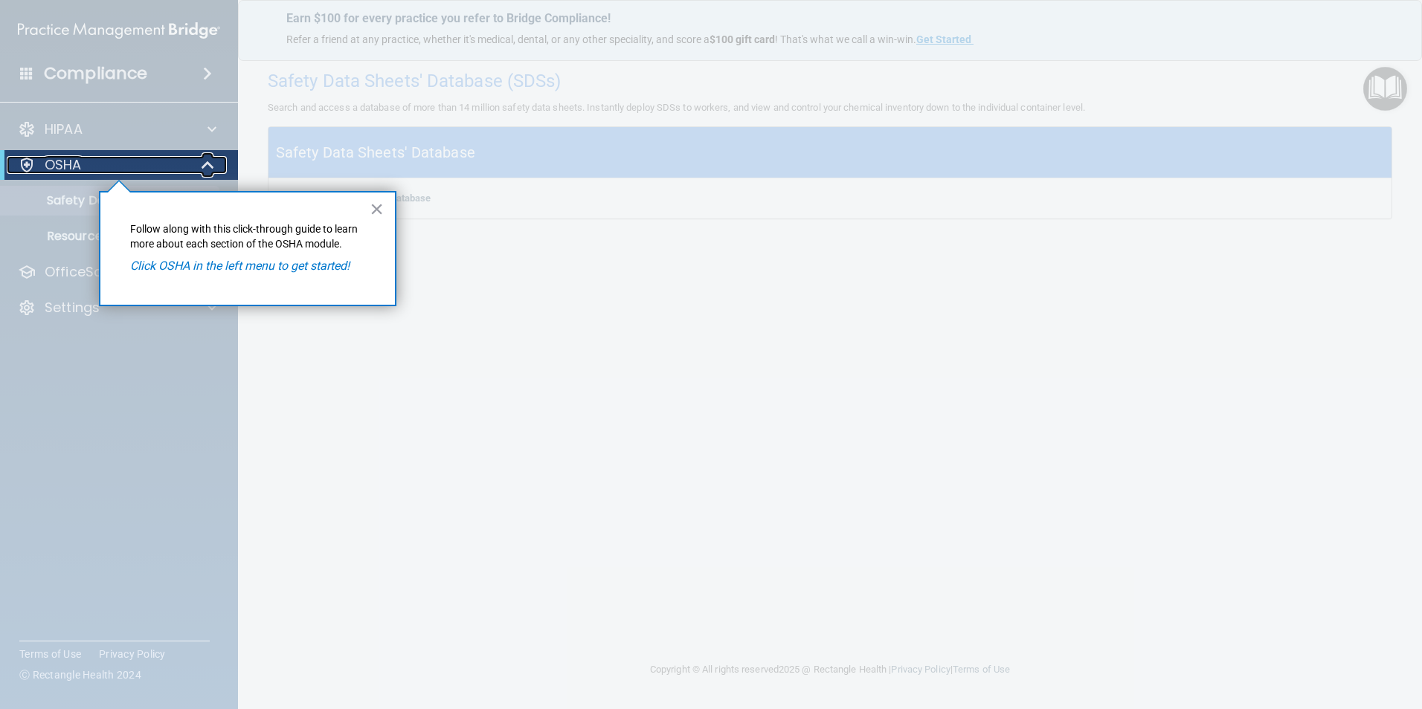
click at [91, 161] on div "OSHA" at bounding box center [99, 165] width 184 height 18
click at [184, 263] on em "Click OSHA in the left menu to get started!" at bounding box center [239, 266] width 219 height 14
click at [29, 148] on div at bounding box center [119, 75] width 238 height 150
click at [33, 161] on div at bounding box center [27, 165] width 18 height 18
click at [381, 208] on button "×" at bounding box center [377, 209] width 14 height 24
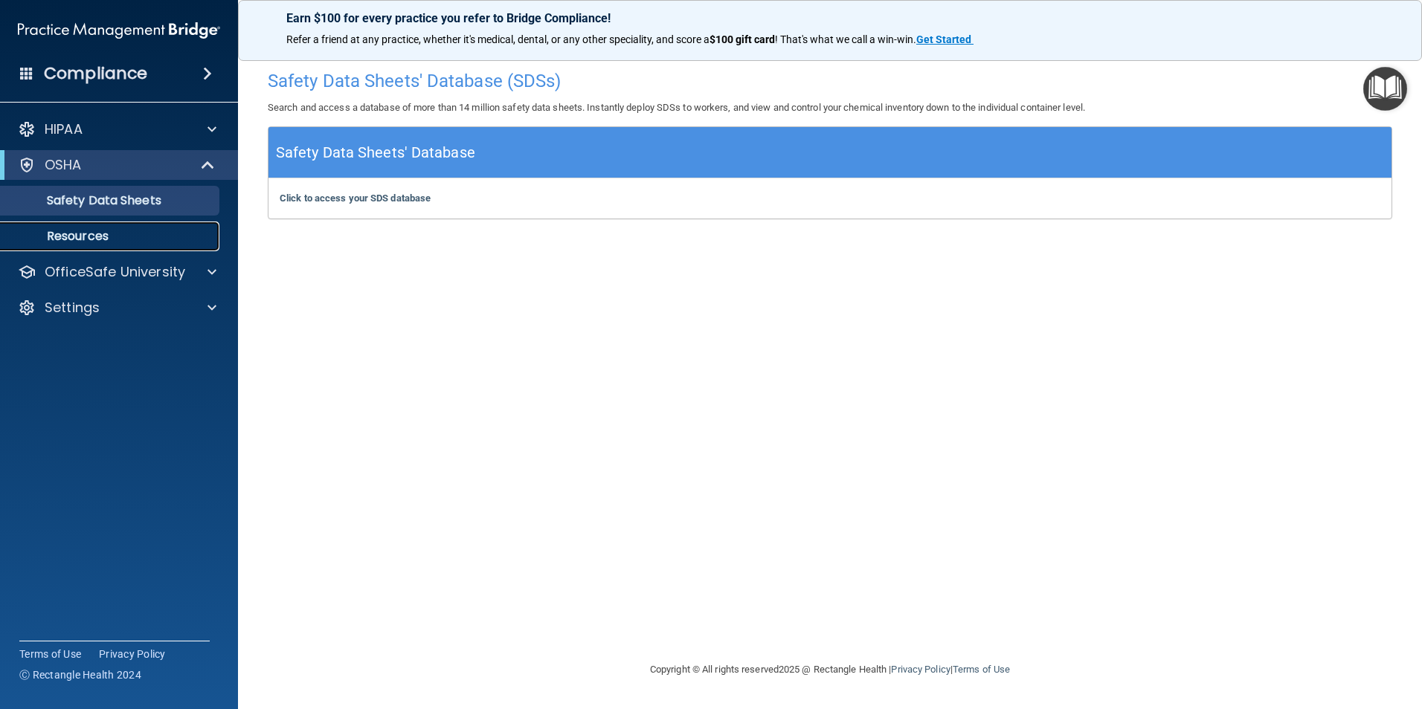
click at [115, 228] on link "Resources" at bounding box center [102, 237] width 234 height 30
